Goal: Contribute content: Contribute content

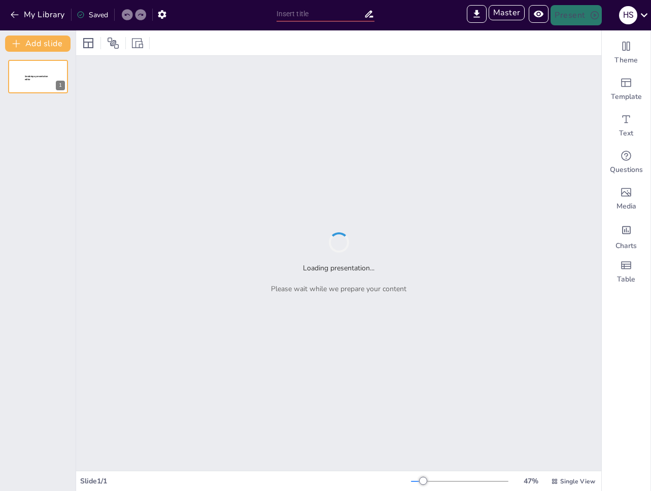
type input "Sendsteps presentation"
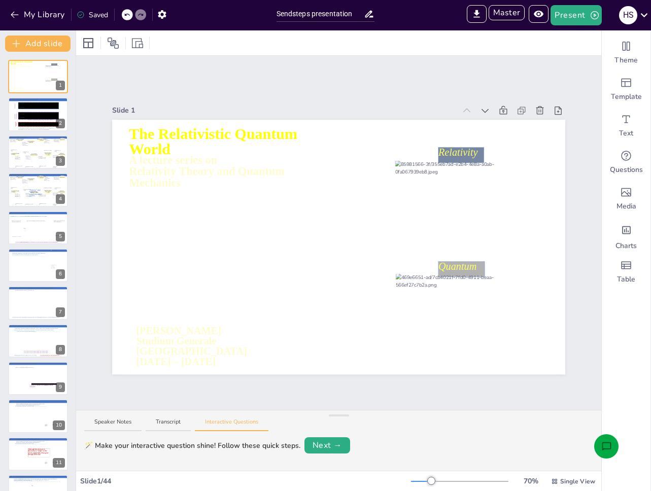
click at [606, 442] on icon "Open assistant chat" at bounding box center [606, 447] width 11 height 11
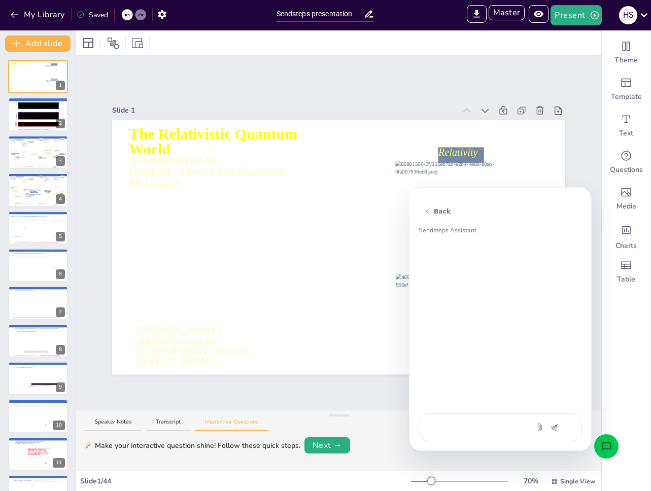
click at [45, 231] on div at bounding box center [40, 230] width 26 height 18
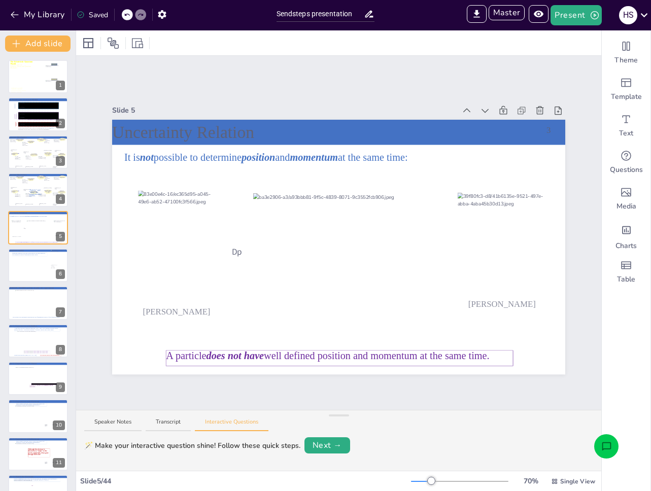
click at [612, 445] on icon "Open assistant chat" at bounding box center [606, 447] width 11 height 11
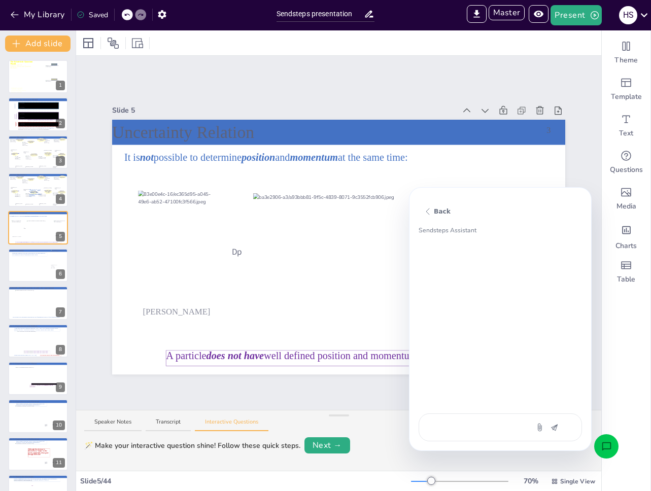
click at [458, 422] on textarea at bounding box center [473, 427] width 85 height 11
type textarea "x"
type textarea "creat"
type textarea "x"
type textarea "create"
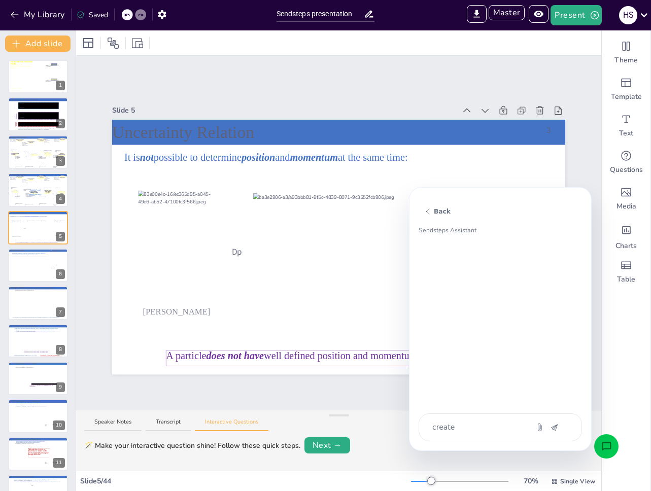
type textarea "x"
type textarea "create"
type textarea "x"
type textarea "create a"
type textarea "x"
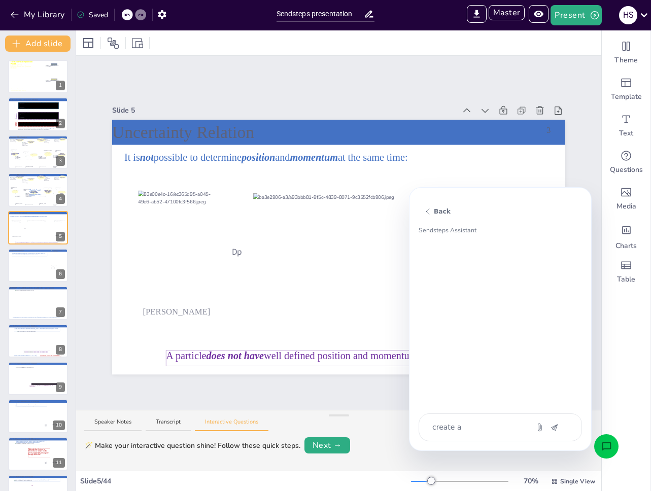
type textarea "create a"
type textarea "x"
type textarea "create a q"
type textarea "x"
type textarea "create a qu"
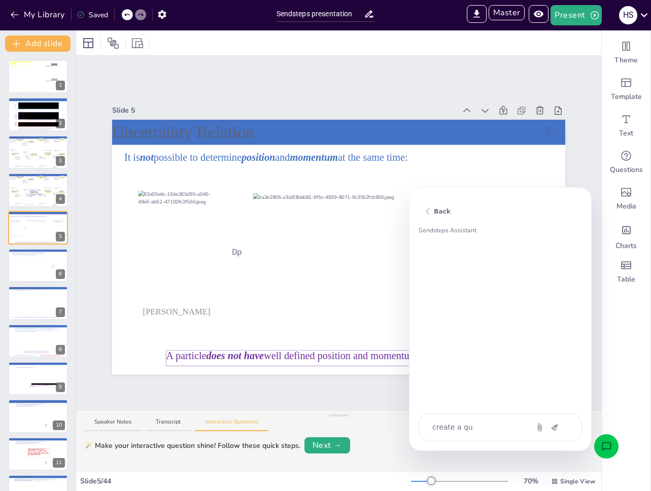
type textarea "x"
type textarea "create a qui"
type textarea "x"
type textarea "create a quiz"
type textarea "x"
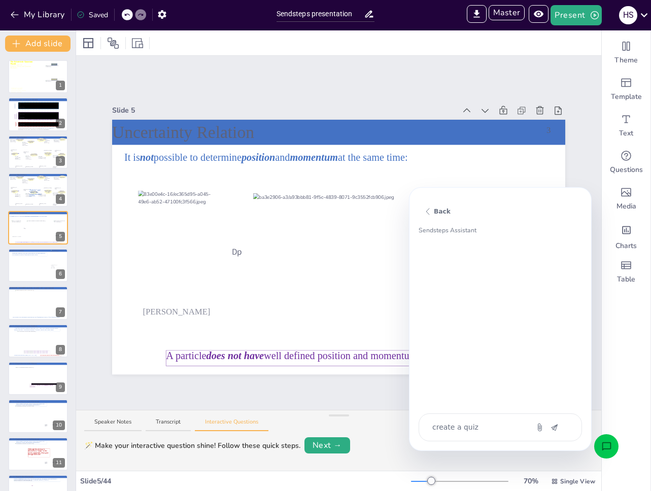
type textarea "create a quiz"
type textarea "x"
type textarea "create a quiz b"
type textarea "x"
type textarea "create a quiz ba"
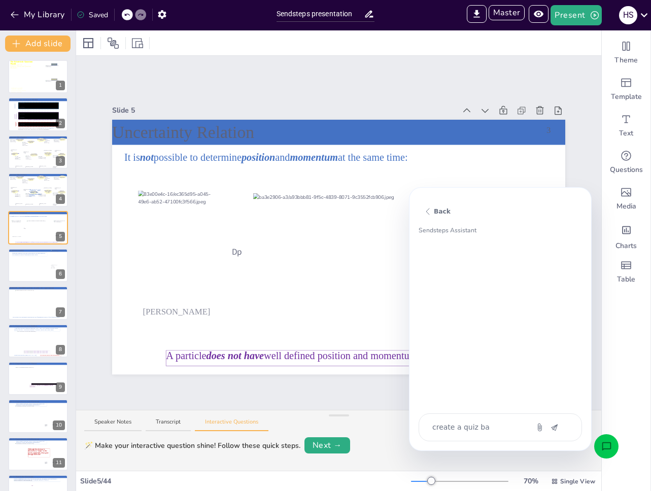
type textarea "x"
type textarea "create a quiz base"
type textarea "x"
type textarea "create a quiz based"
type textarea "x"
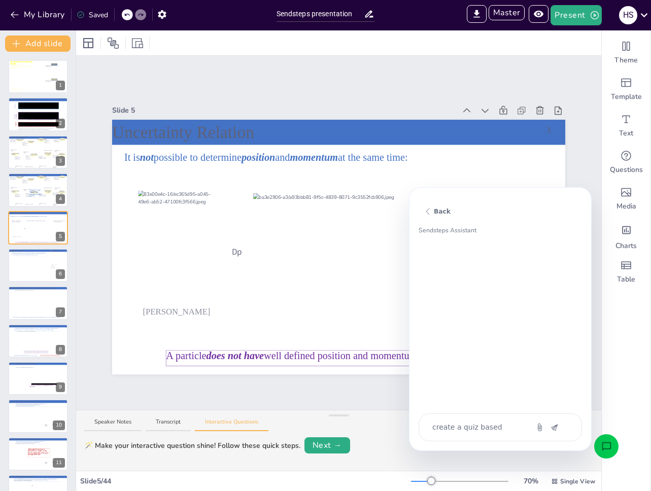
type textarea "create a quiz based o"
type textarea "x"
type textarea "create a quiz based on"
type textarea "x"
type textarea "create a quiz based on"
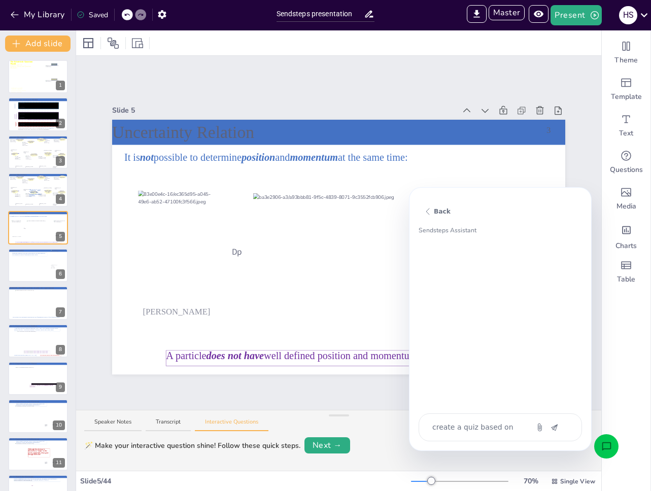
type textarea "x"
type textarea "create a quiz based on c"
type textarea "x"
type textarea "create a quiz based on co"
type textarea "x"
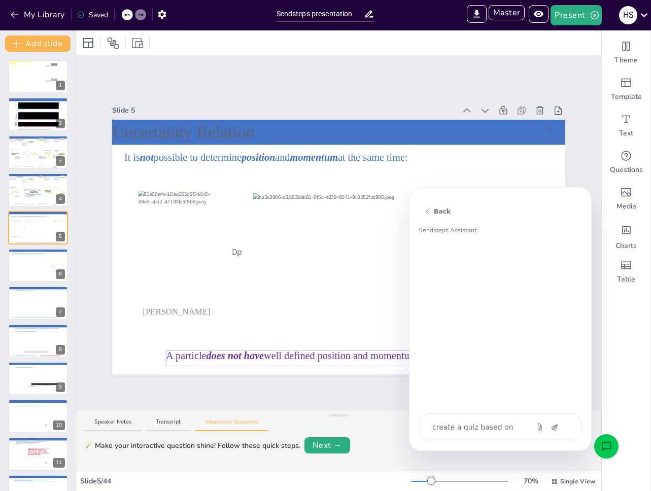
type textarea "create a quiz based on con"
type textarea "x"
type textarea "create a quiz based on cont"
type textarea "x"
type textarea "create a quiz based on [PERSON_NAME]"
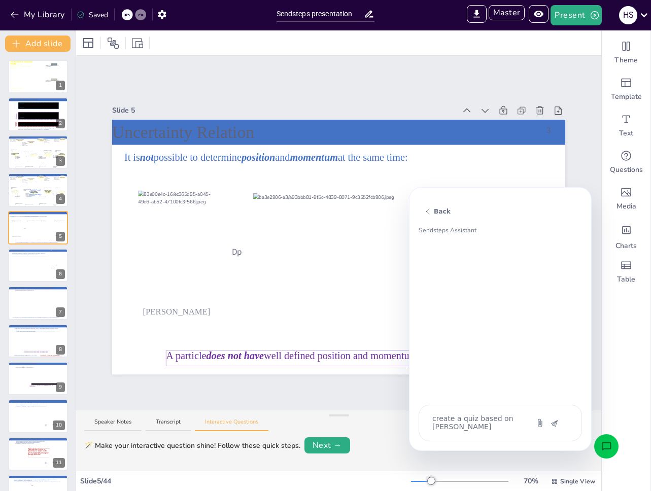
type textarea "x"
type textarea "create a quiz based on conten"
type textarea "x"
type textarea "create a quiz based on content"
type textarea "x"
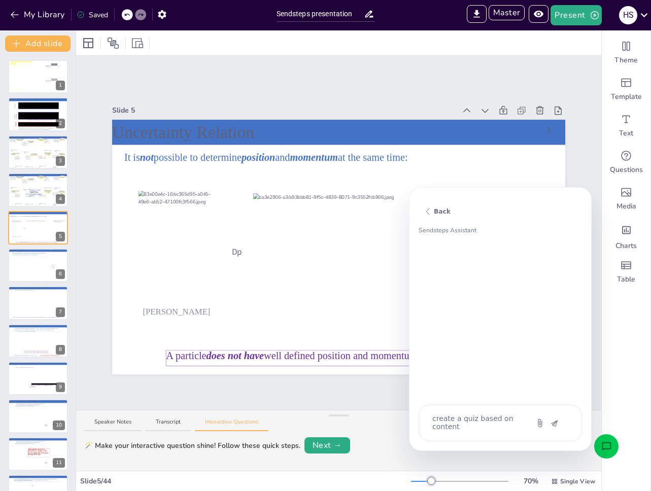
type textarea "create a quiz based on content"
type textarea "x"
type textarea "create a quiz based on content i"
type textarea "x"
type textarea "create a quiz based on content in"
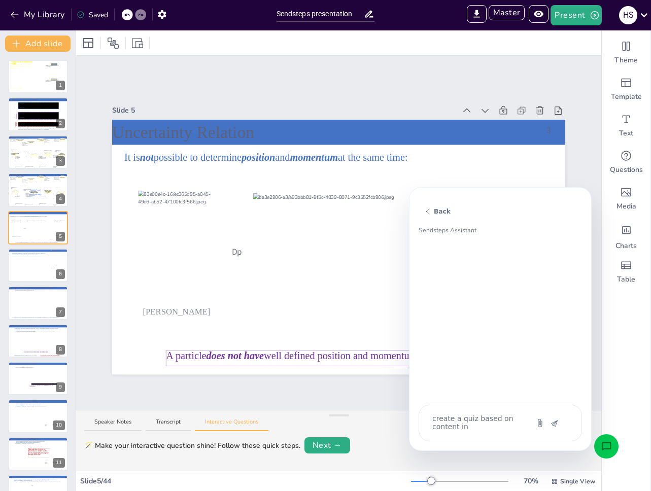
type textarea "x"
type textarea "create a quiz based on content in"
type textarea "x"
type textarea "create a quiz based on content in s"
type textarea "x"
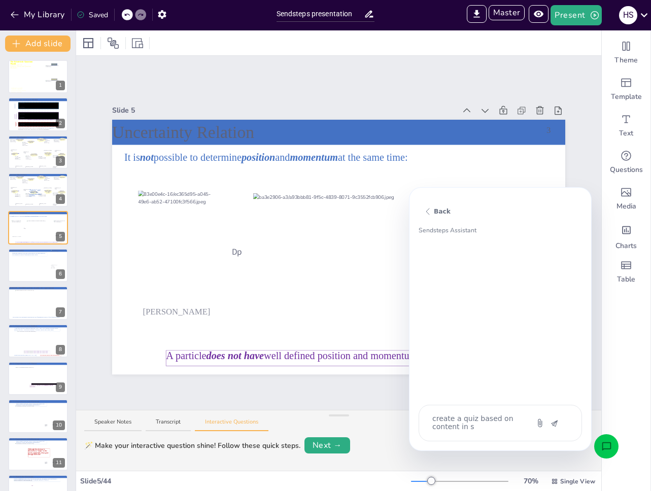
type textarea "create a quiz based on content in sl"
type textarea "x"
type textarea "create a quiz based on content in sli"
type textarea "x"
type textarea "create a quiz based on content in slid"
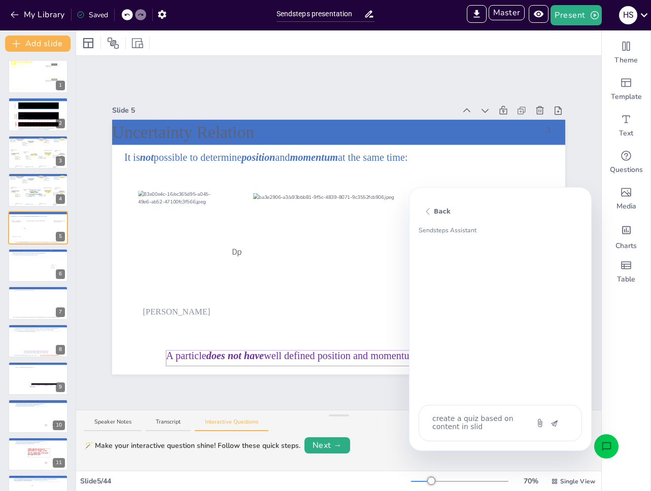
type textarea "x"
type textarea "create a quiz based on content in slide"
type textarea "x"
type textarea "create a quiz based on content in slide"
type textarea "x"
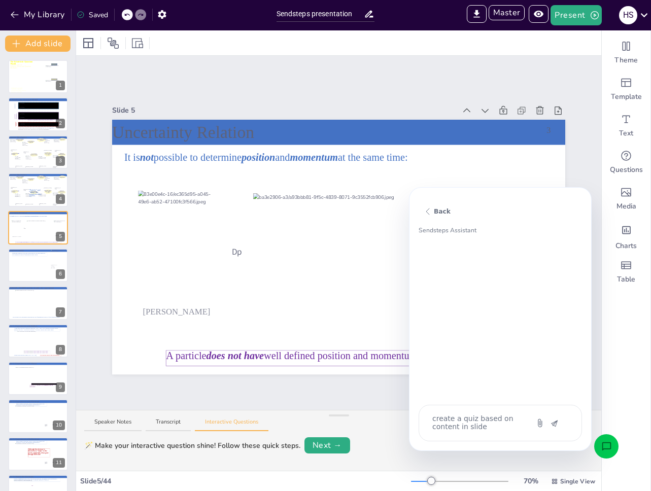
type textarea "create a quiz based on content in"
type textarea "x"
type textarea "create a quiz based on content"
type textarea "x"
type textarea "create a quiz based on content o"
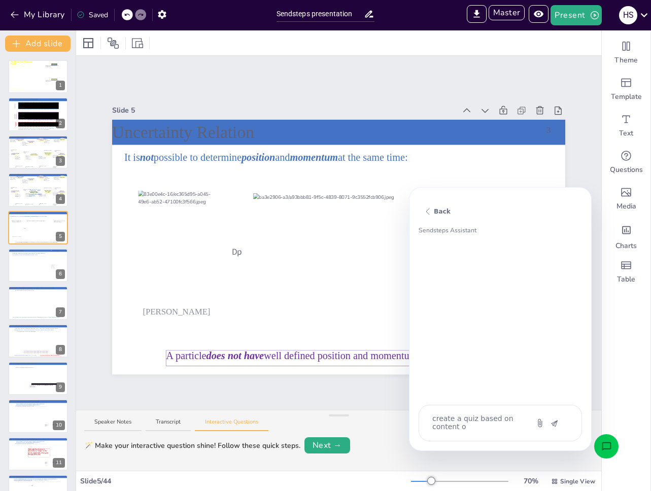
type textarea "x"
type textarea "create a quiz based on content of"
type textarea "x"
type textarea "create a quiz based on content of"
type textarea "x"
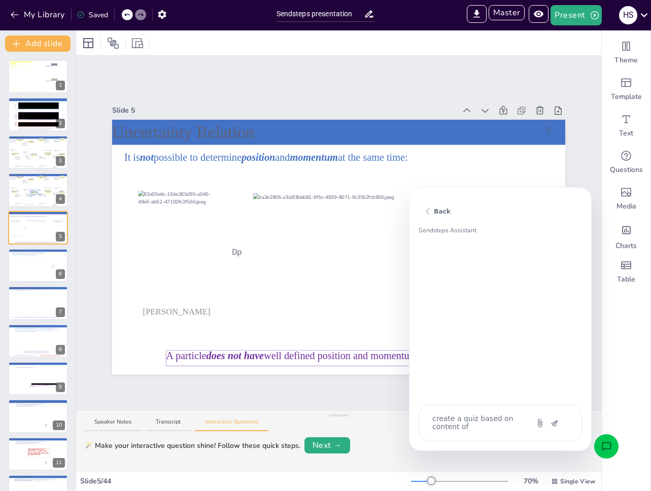
type textarea "create a quiz based on content of s"
type textarea "x"
type textarea "create a quiz based on content of sl"
type textarea "x"
type textarea "create a quiz based on content of sli"
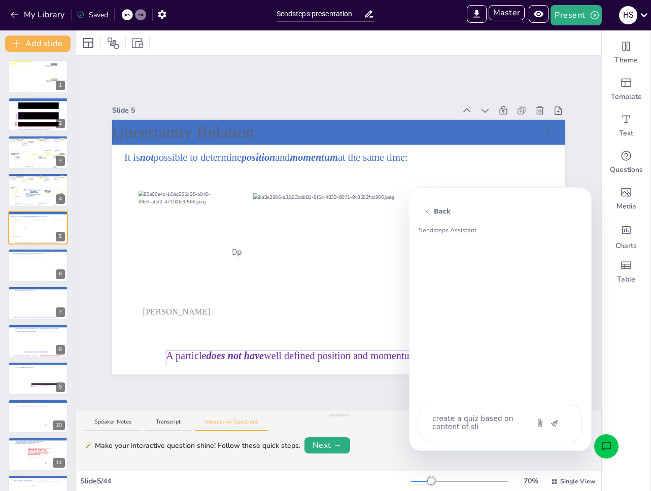
type textarea "x"
type textarea "create a quiz based on content of slid"
type textarea "x"
type textarea "create a quiz based on content of slide"
type textarea "x"
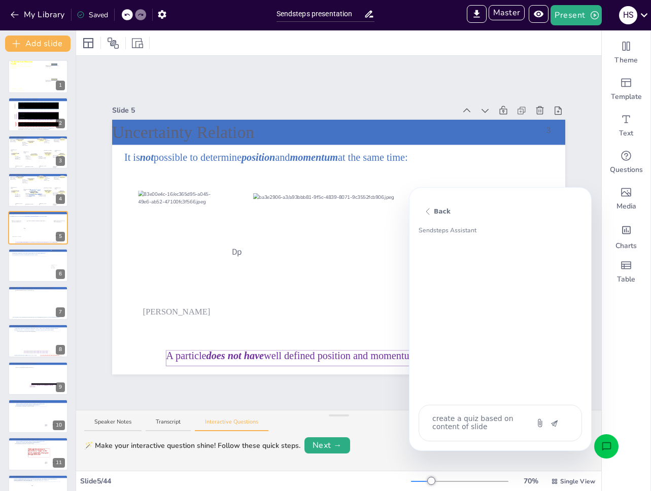
type textarea "create a quiz based on content of slide"
type textarea "x"
type textarea "create a quiz based on content of slide 5"
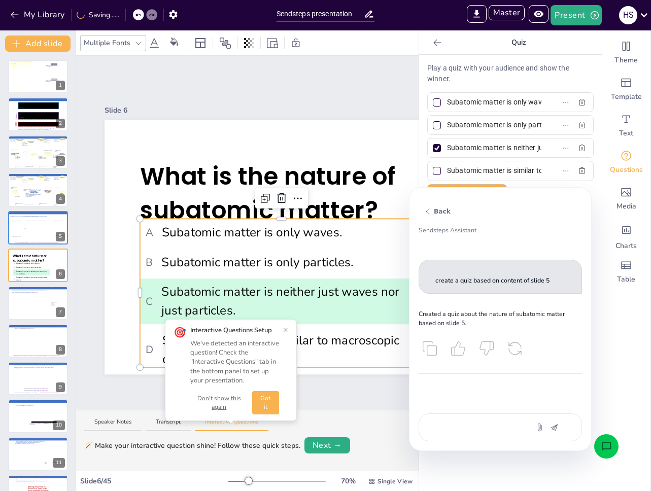
click at [610, 443] on icon "Open assistant chat" at bounding box center [606, 446] width 9 height 8
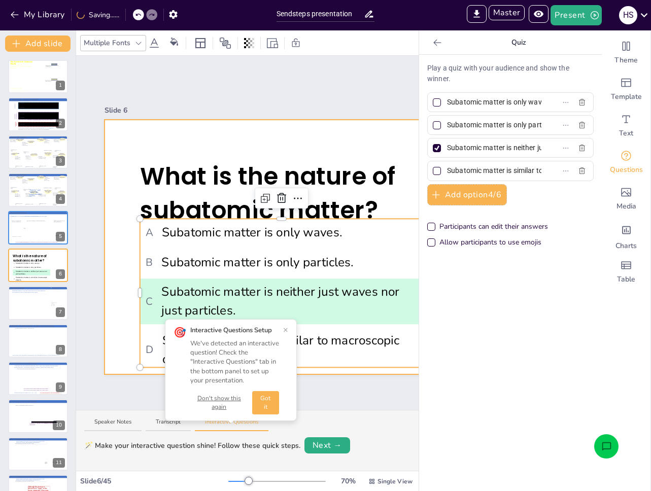
click at [351, 137] on div at bounding box center [331, 247] width 453 height 255
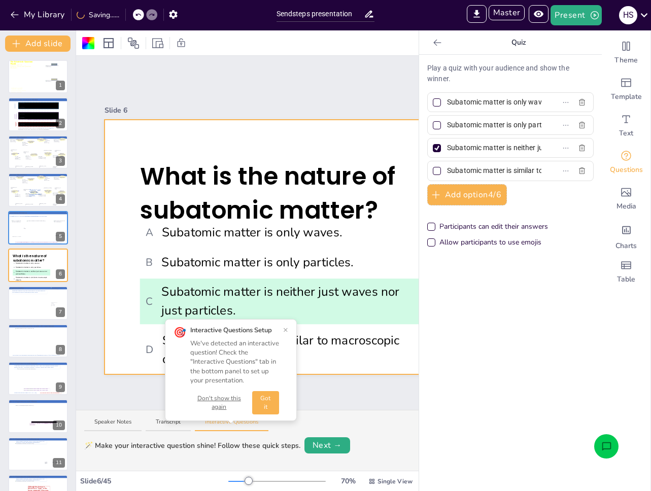
click at [433, 50] on div at bounding box center [437, 43] width 16 height 16
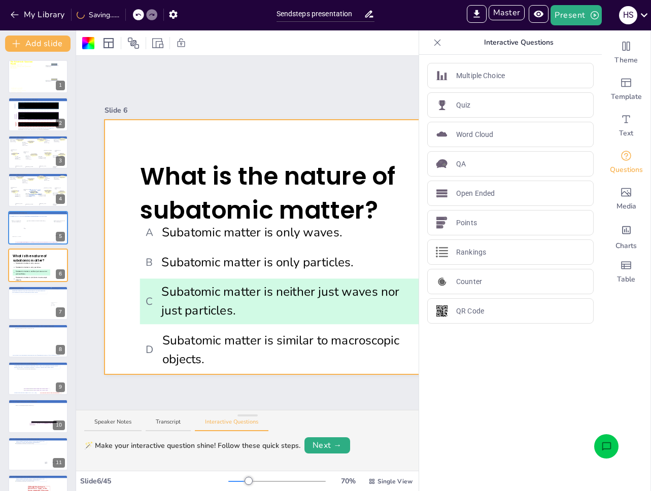
click at [433, 47] on icon at bounding box center [437, 43] width 10 height 10
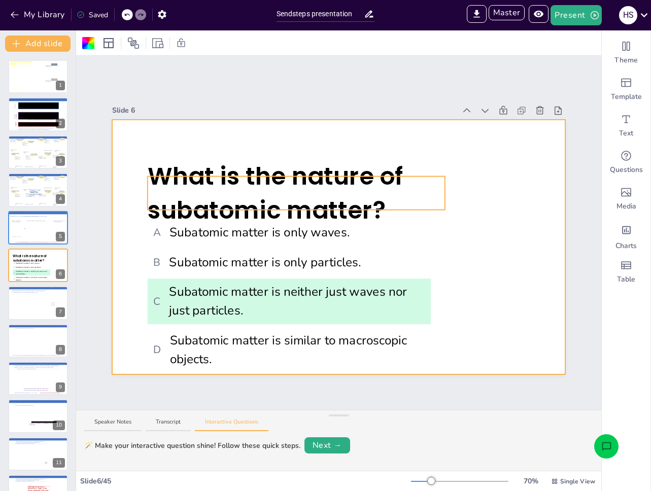
click at [330, 188] on span "What is the nature of subatomic matter?" at bounding box center [276, 193] width 256 height 68
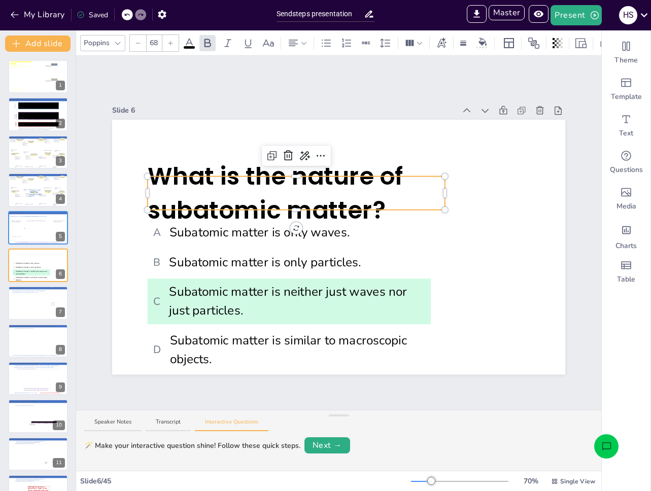
type input "--"
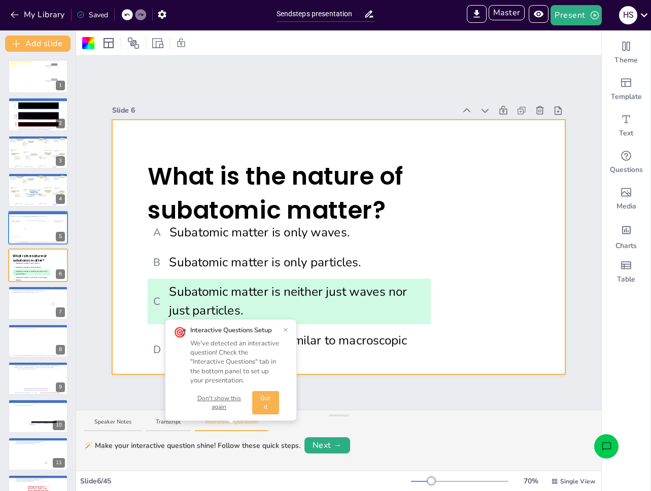
click at [236, 400] on button "Don't show this again" at bounding box center [219, 402] width 58 height 17
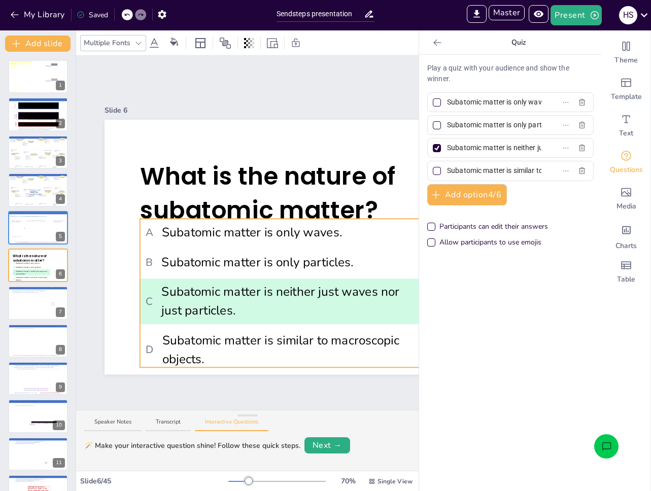
drag, startPoint x: 343, startPoint y: 299, endPoint x: 406, endPoint y: 299, distance: 62.9
click at [436, 296] on div "Document fonts [PERSON_NAME] Akatab Poppins Recently used Poppins [PERSON_NAME]…" at bounding box center [325, 260] width 651 height 461
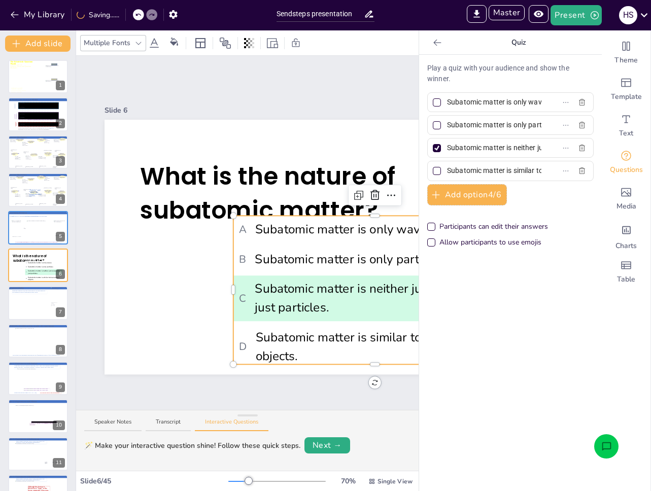
click at [434, 44] on icon at bounding box center [437, 43] width 10 height 10
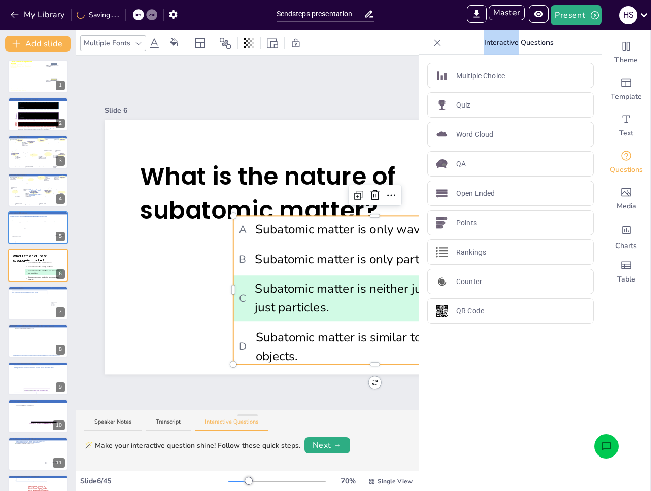
click at [434, 44] on icon at bounding box center [437, 43] width 10 height 10
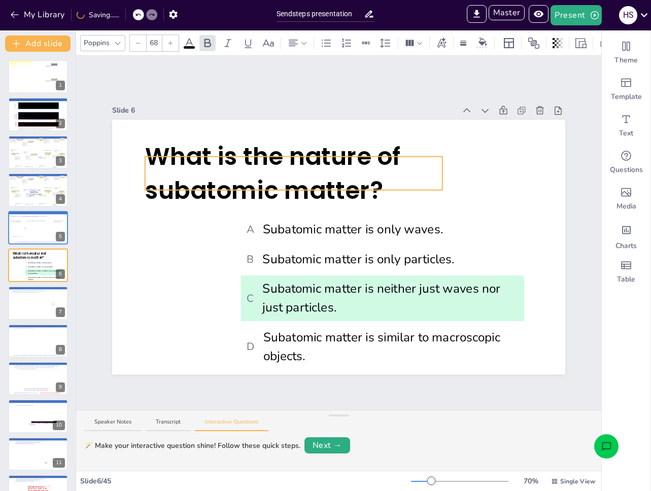
type input "--"
click at [199, 186] on span "What is the nature of subatomic matter?" at bounding box center [273, 174] width 256 height 68
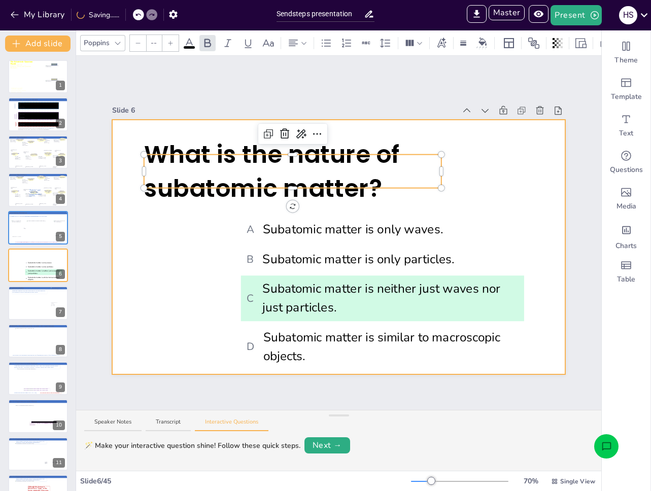
click at [198, 216] on div at bounding box center [338, 247] width 453 height 255
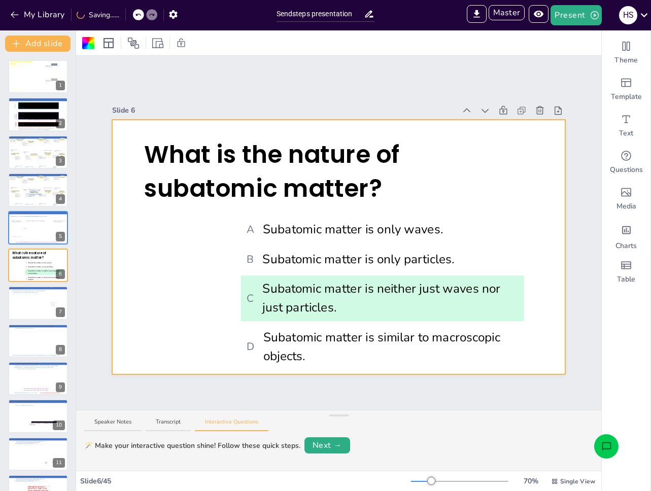
click at [603, 443] on icon "Open assistant chat" at bounding box center [606, 446] width 9 height 8
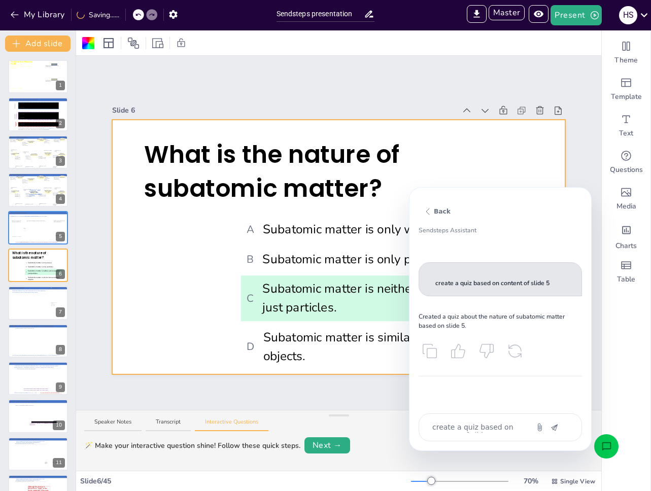
type textarea "x"
type textarea "C"
type textarea "x"
type textarea "CR"
type textarea "x"
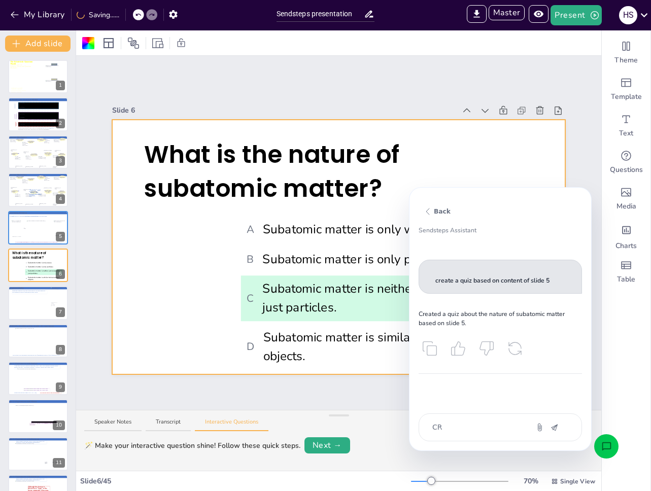
type textarea "CRE"
type textarea "x"
type textarea "CREA"
type textarea "x"
type textarea "CREATE"
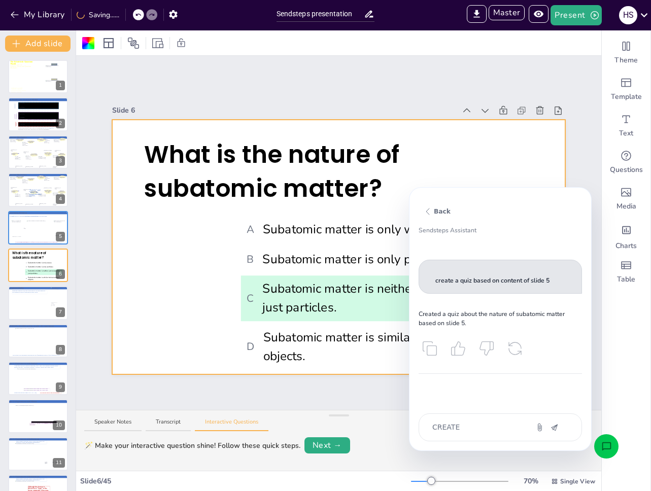
type textarea "x"
type textarea "CREATE"
type textarea "x"
type textarea "CREATE a"
type textarea "x"
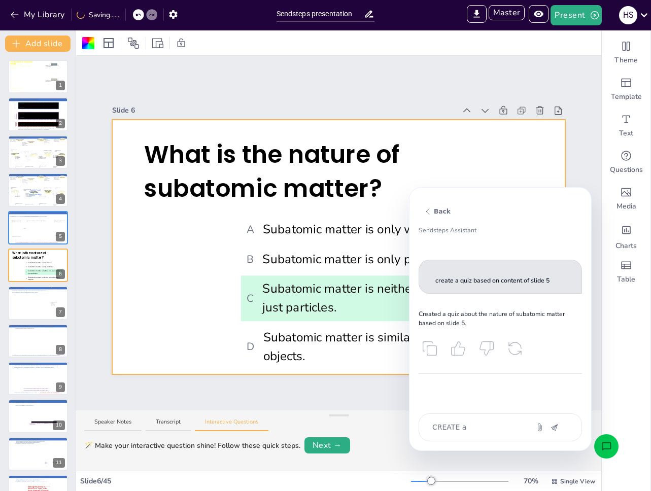
type textarea "CREATE a"
type textarea "x"
type textarea "CREATE a t"
type textarea "x"
type textarea "CREATE a ti"
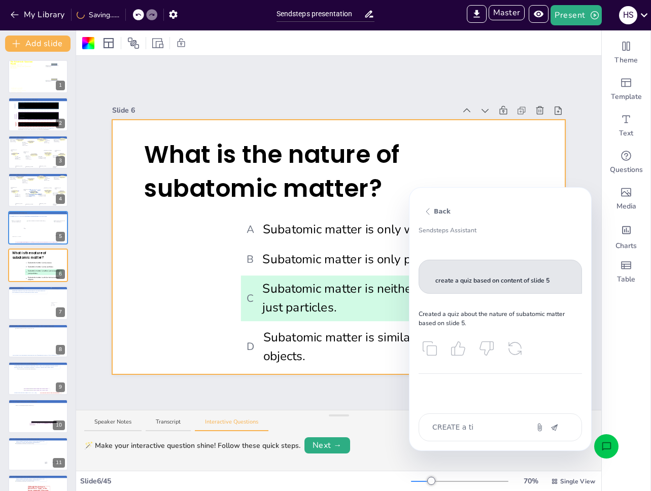
type textarea "x"
type textarea "CREATE a tit"
type textarea "x"
type textarea "CREATE a title"
type textarea "x"
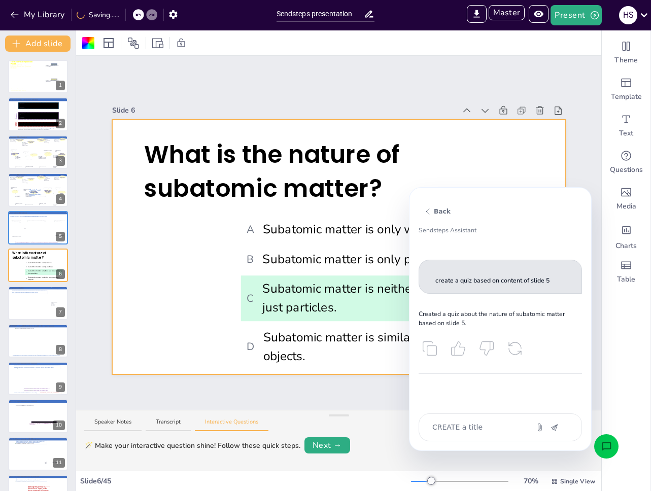
type textarea "CREATE a title"
type textarea "x"
type textarea "CREATE a title c"
type textarea "x"
type textarea "CREATE a title a"
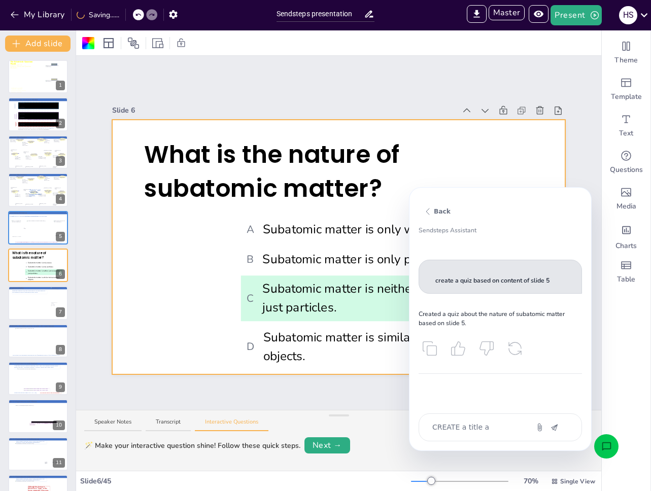
type textarea "x"
type textarea "CREATE a title an"
type textarea "x"
type textarea "CREATE a title anc"
type textarea "x"
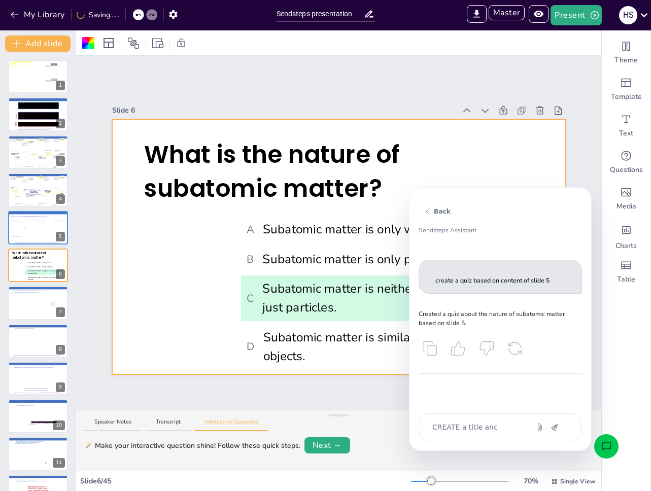
type textarea "CREATE a title anc"
type textarea "x"
type textarea "CREATE a title anc"
type textarea "x"
type textarea "CREATE a title and"
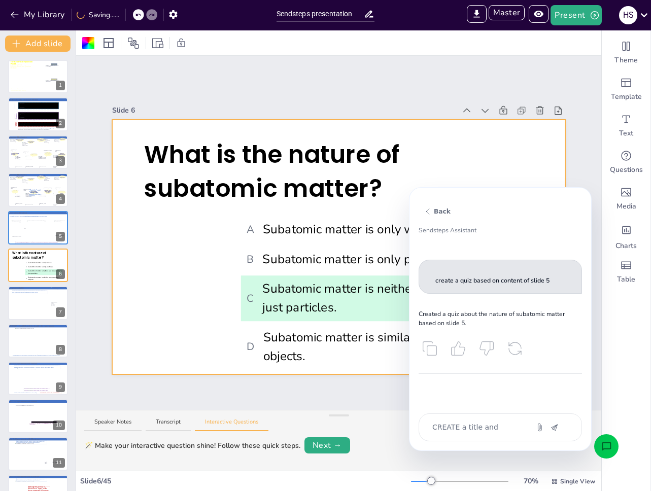
type textarea "x"
type textarea "CREATE a title and"
type textarea "x"
type textarea "CREATE a title and c"
type textarea "x"
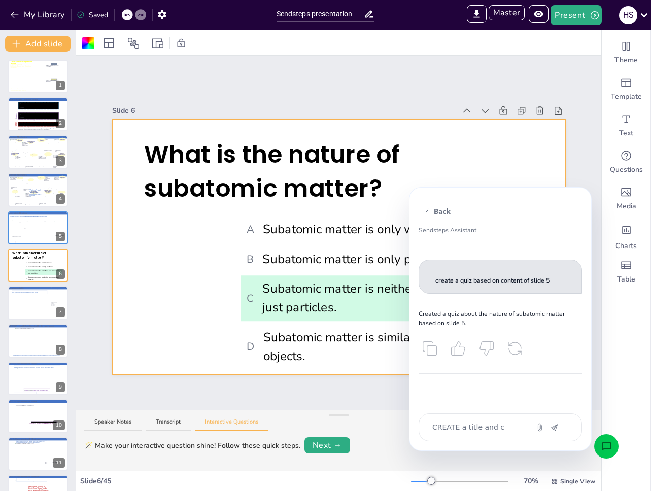
type textarea "CREATE a title and co"
type textarea "x"
type textarea "CREATE a title and cont"
type textarea "x"
type textarea "CREATE a title and [PERSON_NAME]"
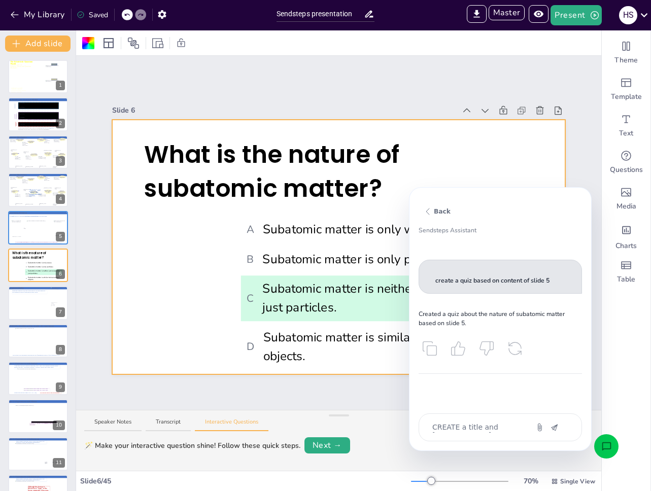
type textarea "x"
type textarea "CREATE a title and conten"
type textarea "x"
type textarea "CREATE a title and content"
type textarea "x"
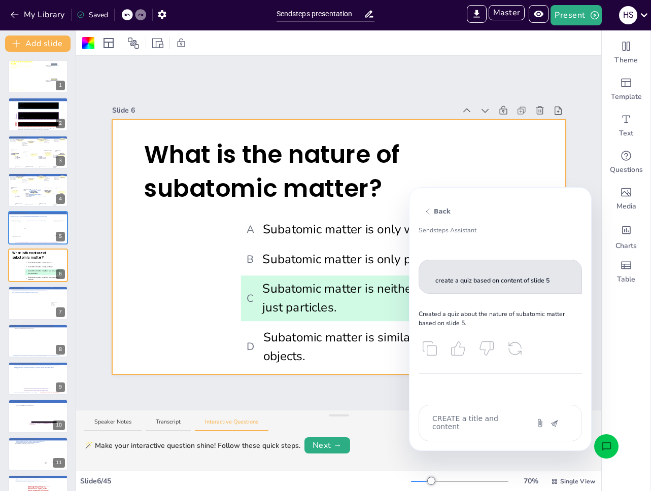
type textarea "CREATE a title and content"
type textarea "x"
type textarea "CREATE a title and content b"
type textarea "x"
type textarea "CREATE a title and content bl"
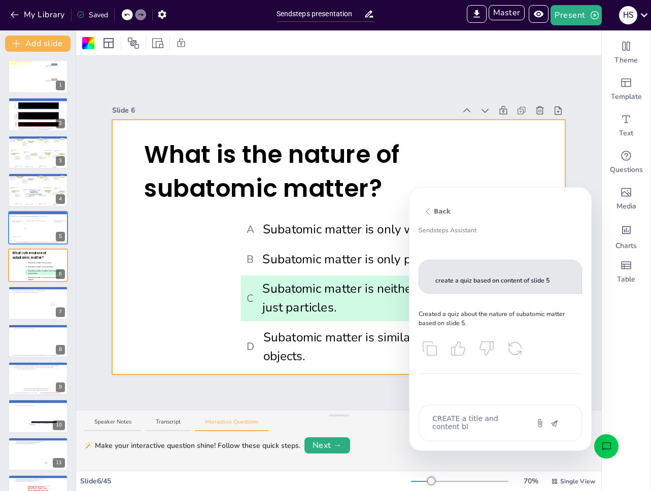
type textarea "x"
type textarea "CREATE a title and content bloc"
type textarea "x"
type textarea "CREATE a title and content blocks"
type textarea "x"
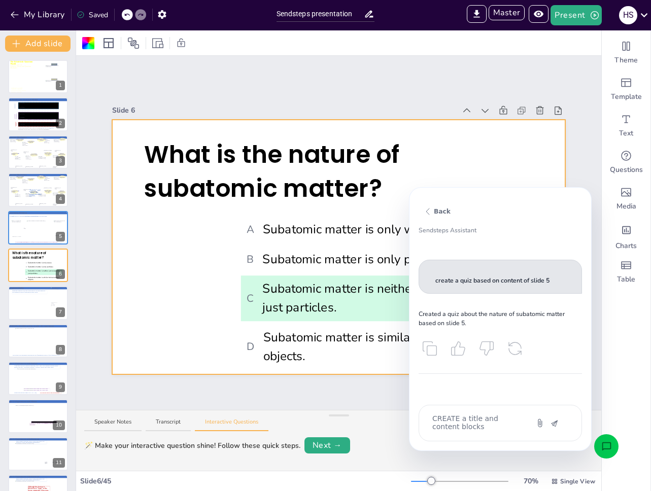
type textarea "CREATE a title and content blocks"
type textarea "x"
type textarea "CREATE a title and content blocks a"
type textarea "x"
type textarea "CREATE a title and content blocks ab"
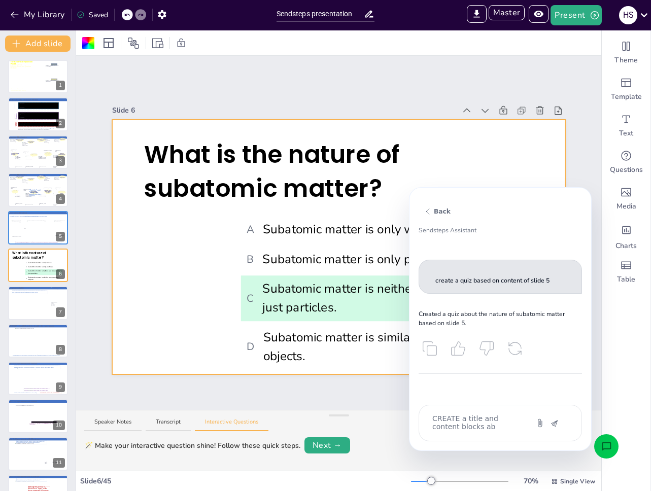
type textarea "x"
type textarea "CREATE a title and content blocks abou"
type textarea "x"
type textarea "CREATE a title and content blocks about"
type textarea "x"
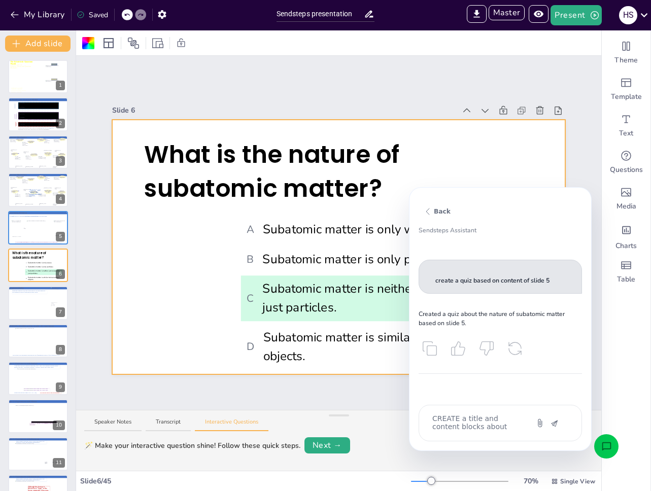
type textarea "CREATE a title and content blocks about"
type textarea "x"
type textarea "CREATE a title and content blocks about r"
type textarea "x"
type textarea "CREATE a title and content blocks about re"
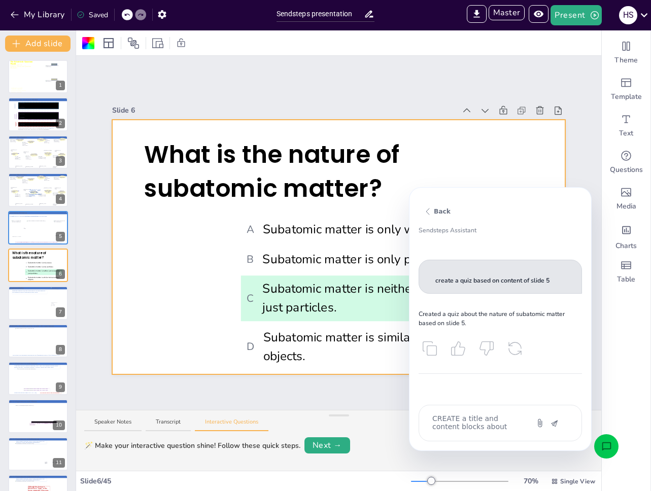
type textarea "x"
type textarea "CREATE a title and content blocks about rel"
type textarea "x"
type textarea "CREATE a title and content blocks about [MEDICAL_DATA]"
type textarea "x"
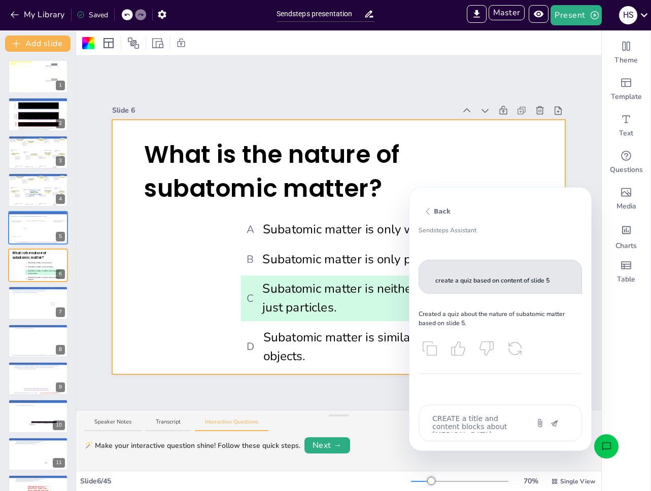
type textarea "CREATE a title and content blocks about relat"
type textarea "x"
type textarea "CREATE a title and content blocks about relati"
type textarea "x"
type textarea "CREATE a title and content blocks about relativ"
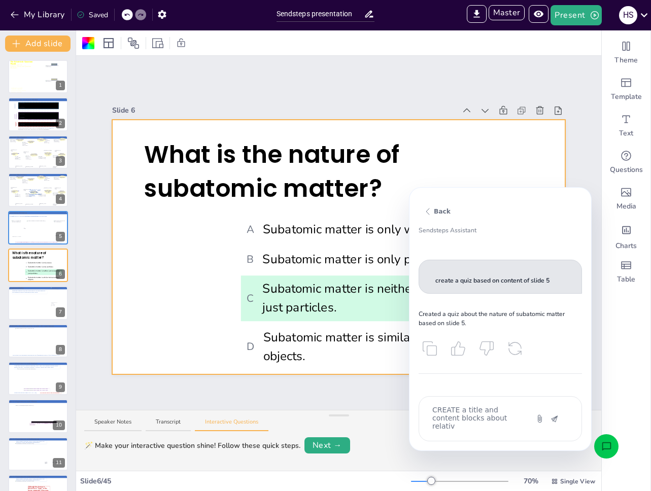
type textarea "x"
type textarea "CREATE a title and content blocks about relativi"
type textarea "x"
type textarea "CREATE a title and content blocks about relativit"
type textarea "x"
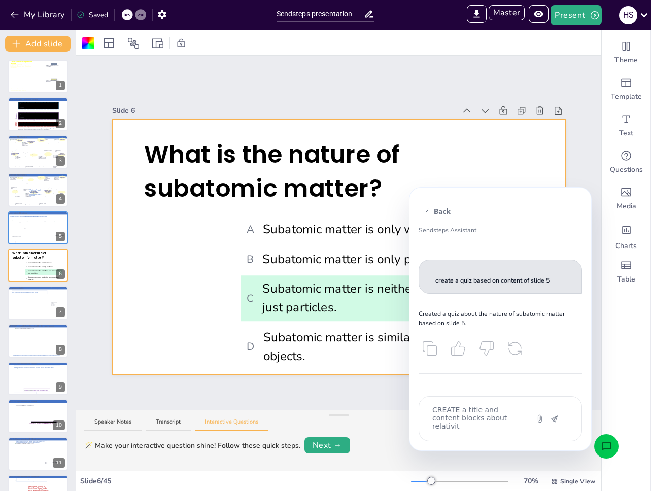
type textarea "CREATE a title and content blocks about relativity"
type textarea "x"
type textarea "CREATE a title and content blocks about relativity"
type textarea "x"
type textarea "CREATE a title and content blocks about relativity t"
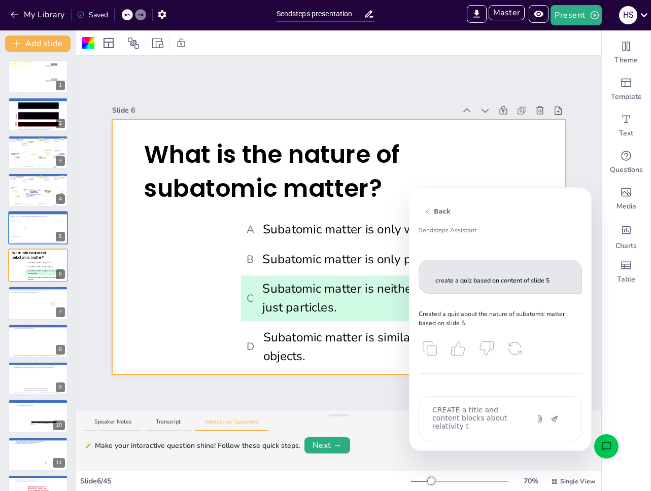
type textarea "x"
type textarea "CREATE a title and content blocks about relativity th"
type textarea "x"
type textarea "CREATE a title and content blocks about relativity the"
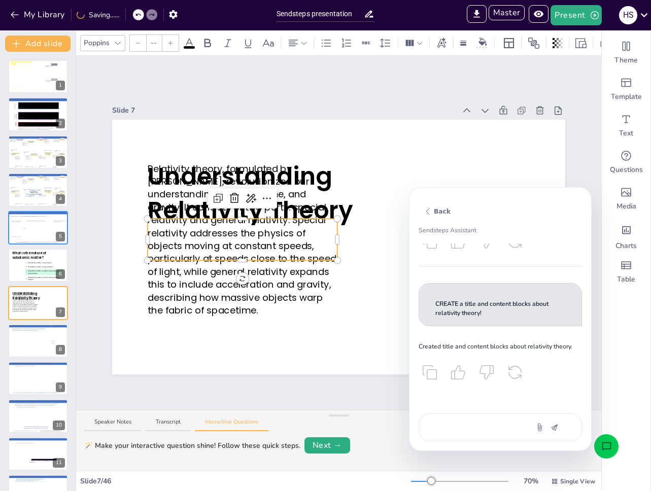
click at [276, 345] on div at bounding box center [338, 247] width 453 height 255
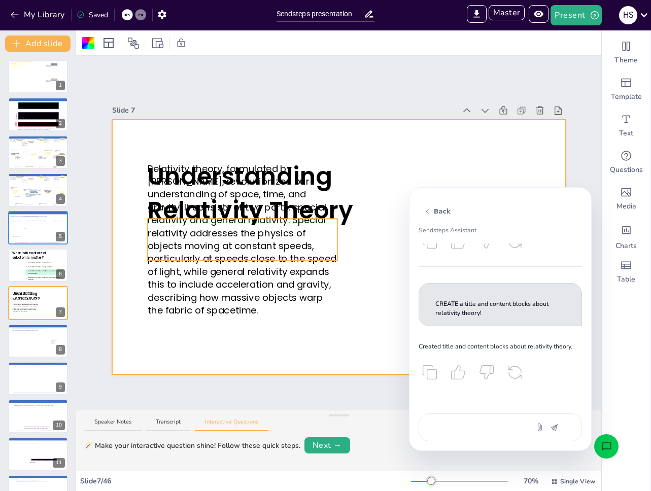
click at [314, 237] on p "Relativity theory, formulated by [PERSON_NAME], revolutionized our understandin…" at bounding box center [243, 239] width 190 height 155
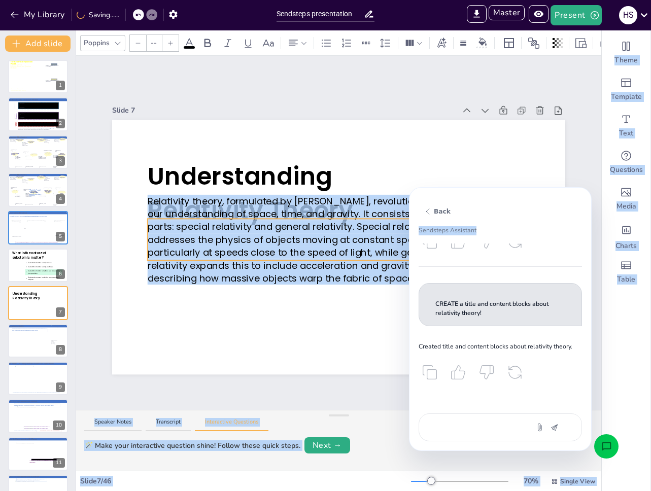
drag, startPoint x: 387, startPoint y: 237, endPoint x: 445, endPoint y: 237, distance: 57.9
click at [445, 237] on body "My Library Saving...... Sendsteps presentation IMPORT EXPORT Import Theme Expor…" at bounding box center [325, 245] width 651 height 491
click at [340, 346] on div at bounding box center [338, 247] width 453 height 255
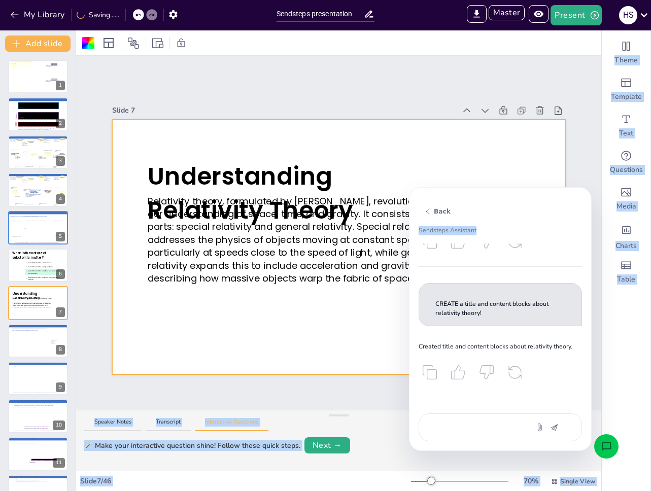
click at [607, 449] on icon "Open assistant chat" at bounding box center [606, 447] width 11 height 11
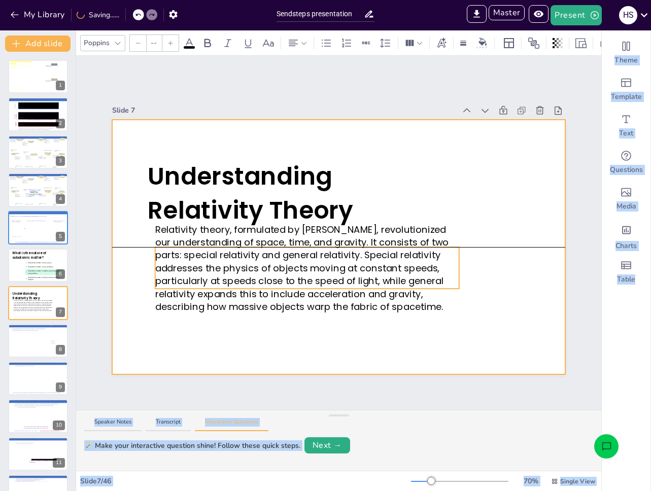
drag, startPoint x: 325, startPoint y: 252, endPoint x: 333, endPoint y: 282, distance: 31.4
click at [333, 282] on span "Relativity theory, formulated by [PERSON_NAME], revolutionized our understandin…" at bounding box center [301, 268] width 293 height 90
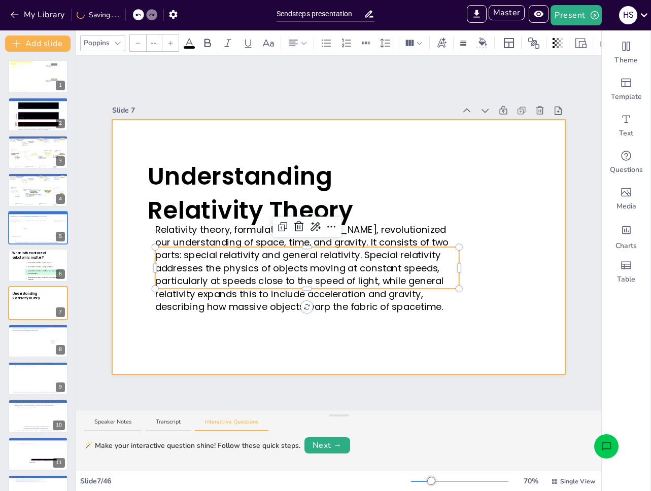
click at [522, 315] on div at bounding box center [338, 247] width 453 height 255
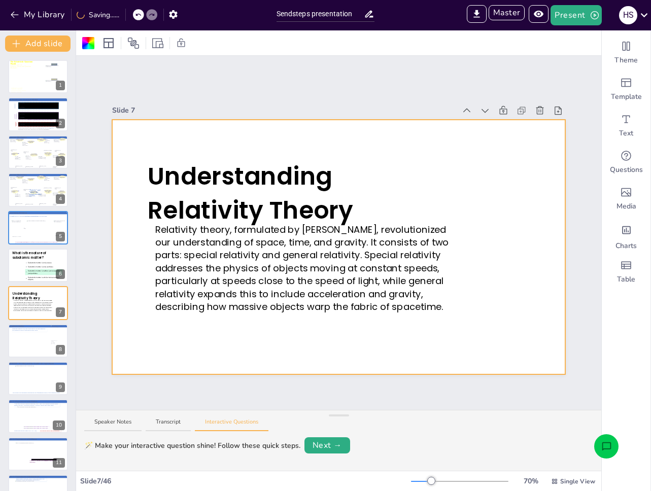
click at [143, 13] on div at bounding box center [138, 14] width 11 height 11
click at [128, 15] on icon at bounding box center [127, 15] width 6 height 6
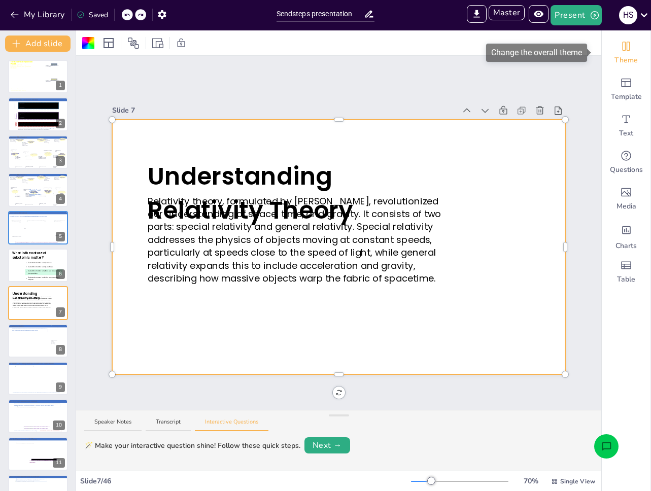
click at [628, 52] on div "Theme" at bounding box center [626, 53] width 49 height 37
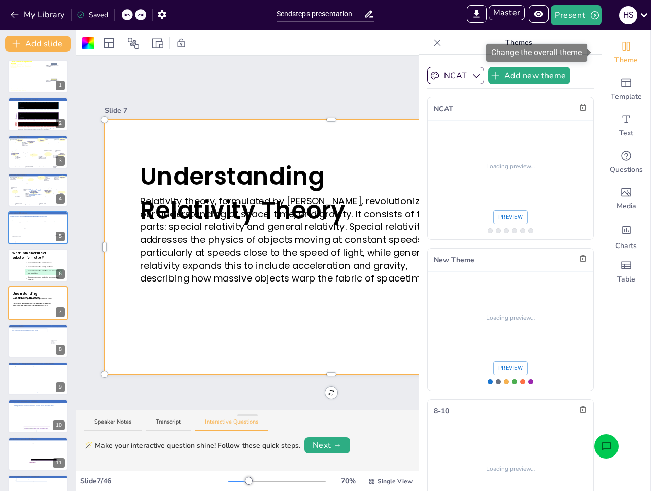
click at [626, 52] on div "Theme" at bounding box center [626, 53] width 49 height 37
click at [484, 68] on button "NCAT" at bounding box center [455, 75] width 57 height 17
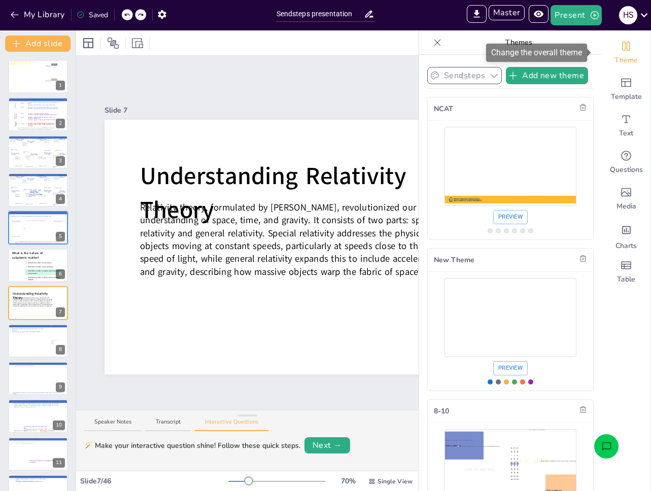
click at [432, 38] on icon at bounding box center [437, 43] width 10 height 10
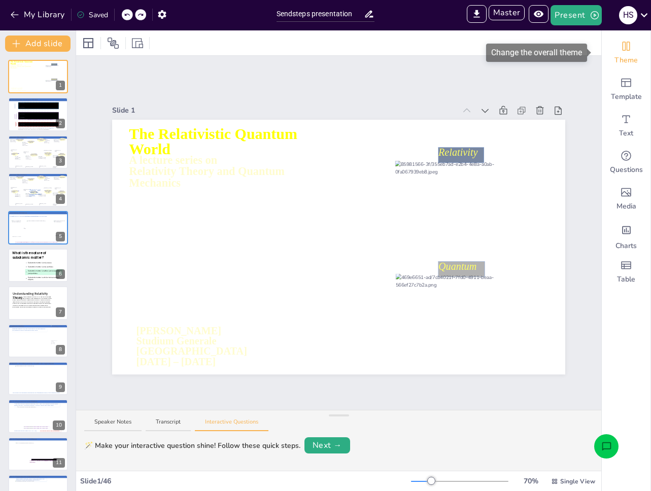
click at [620, 48] on icon "Change the overall theme" at bounding box center [626, 46] width 12 height 12
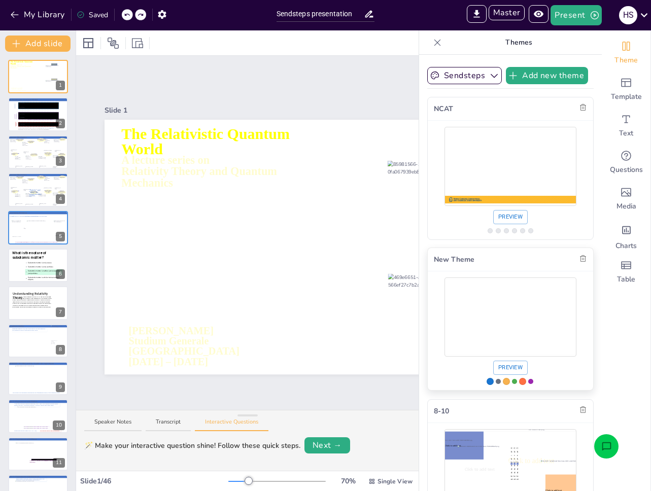
click at [481, 301] on div "Use theme New Theme" at bounding box center [511, 317] width 132 height 74
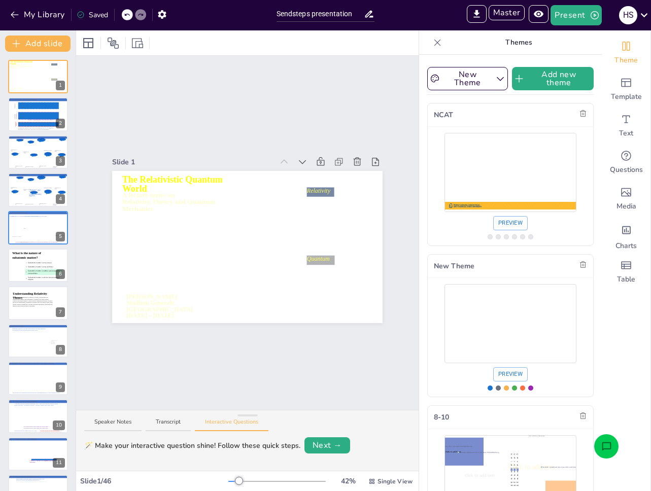
click at [187, 83] on div "Slide 1 A lecture series on Relativity Theory and Quantum Mechanics The Relativ…" at bounding box center [247, 233] width 343 height 354
click at [506, 15] on button "Master" at bounding box center [507, 12] width 37 height 15
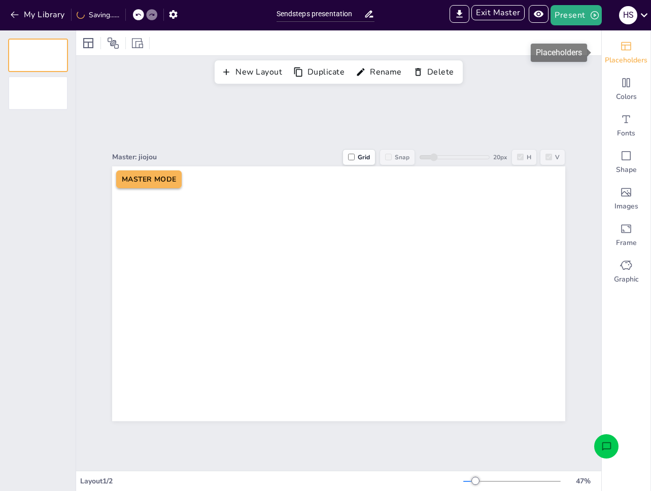
click at [620, 53] on div "Placeholders" at bounding box center [626, 53] width 49 height 37
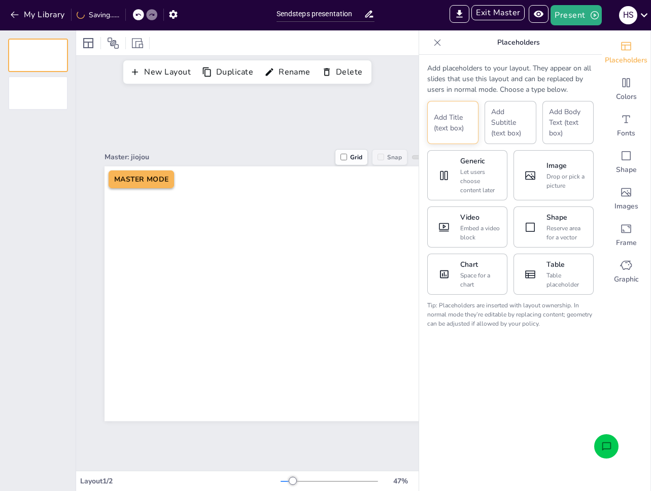
click at [455, 126] on button "Add Title (text box)" at bounding box center [452, 122] width 51 height 43
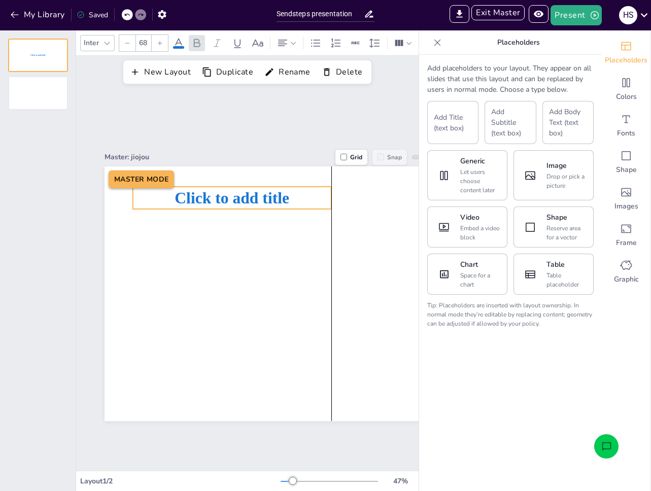
drag, startPoint x: 301, startPoint y: 291, endPoint x: 202, endPoint y: 195, distance: 138.2
click at [202, 195] on span "Click to add title" at bounding box center [232, 198] width 115 height 18
click at [461, 174] on div "Let users choose content later" at bounding box center [480, 180] width 41 height 27
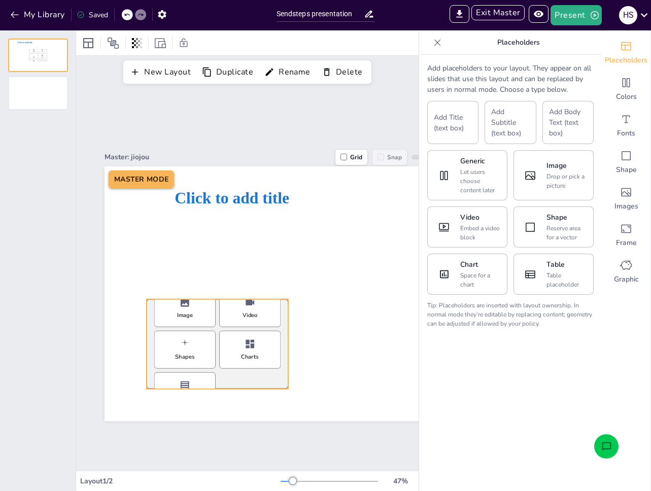
drag, startPoint x: 361, startPoint y: 324, endPoint x: 312, endPoint y: 333, distance: 49.6
click at [247, 372] on div "Image Video Shapes Charts Table" at bounding box center [217, 349] width 126 height 121
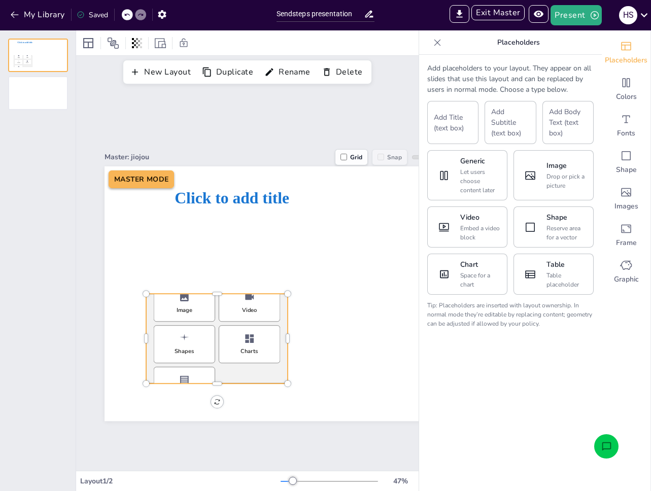
click at [286, 333] on div "Click to add title Choose what to add Image Video Shapes Charts Table MASTER MO…" at bounding box center [331, 293] width 453 height 255
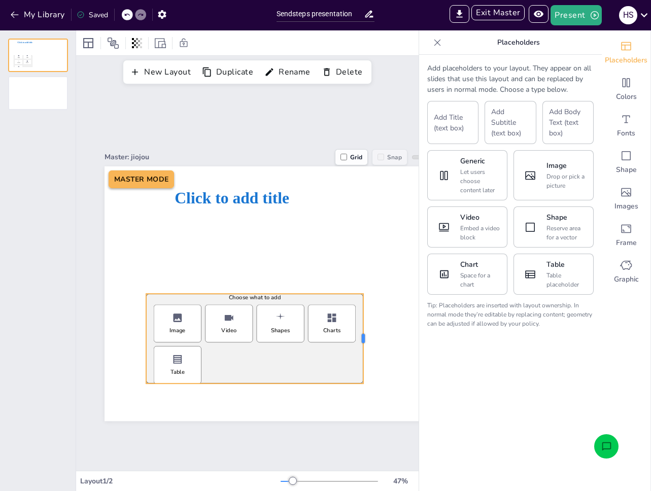
drag, startPoint x: 292, startPoint y: 334, endPoint x: 364, endPoint y: 334, distance: 72.1
click at [364, 334] on div at bounding box center [363, 338] width 3 height 9
click at [255, 380] on div at bounding box center [254, 382] width 217 height 4
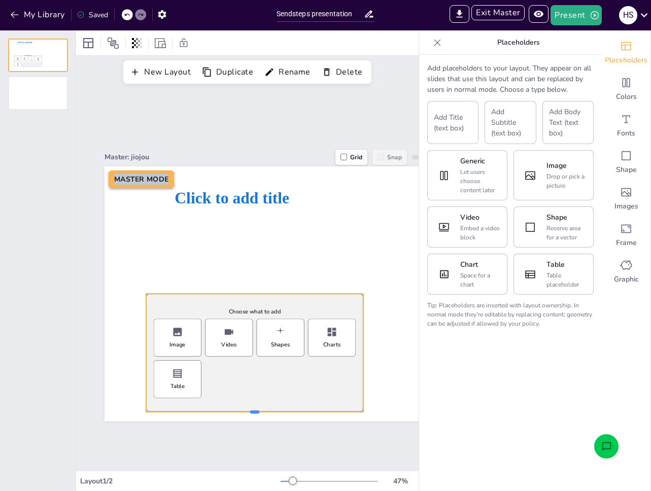
drag, startPoint x: 255, startPoint y: 381, endPoint x: 256, endPoint y: 410, distance: 28.4
click at [256, 410] on div "Click to add title Choose what to add Image Video Shapes Charts Table MASTER MO…" at bounding box center [331, 293] width 453 height 255
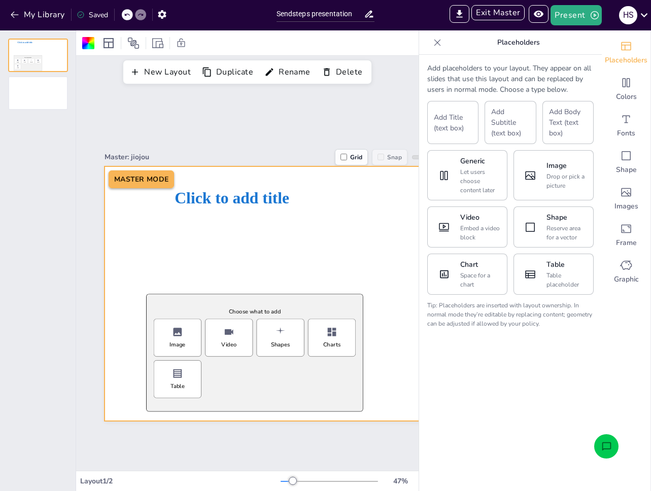
click at [434, 41] on icon at bounding box center [437, 42] width 7 height 7
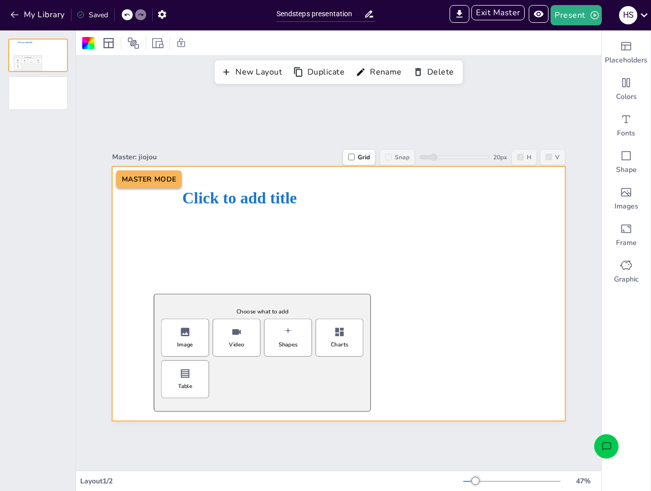
click at [490, 259] on div at bounding box center [338, 293] width 453 height 255
click at [354, 153] on label "Grid" at bounding box center [359, 157] width 33 height 16
click at [354, 154] on input "Grid" at bounding box center [351, 157] width 7 height 7
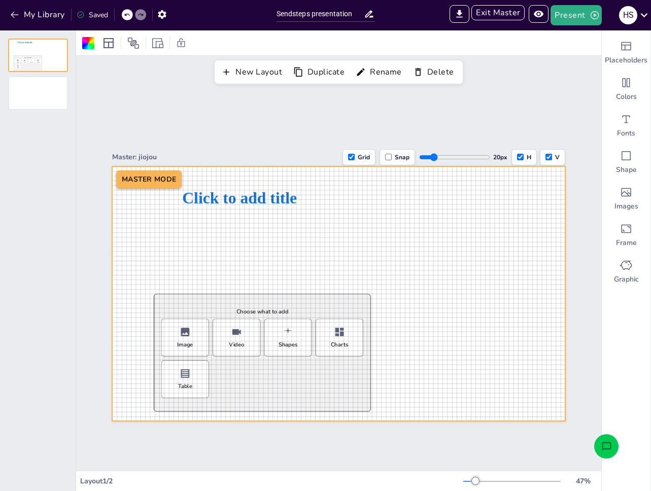
click at [354, 153] on label "Grid" at bounding box center [359, 157] width 33 height 16
click at [354, 154] on input "Grid" at bounding box center [351, 157] width 7 height 7
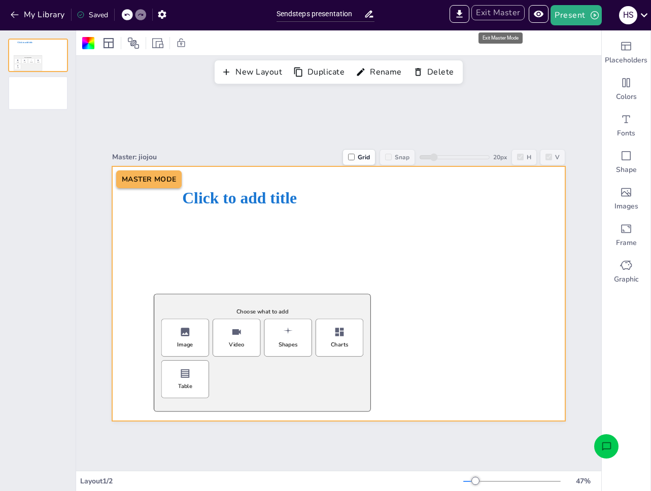
click at [499, 18] on button "Exit Master" at bounding box center [498, 12] width 53 height 15
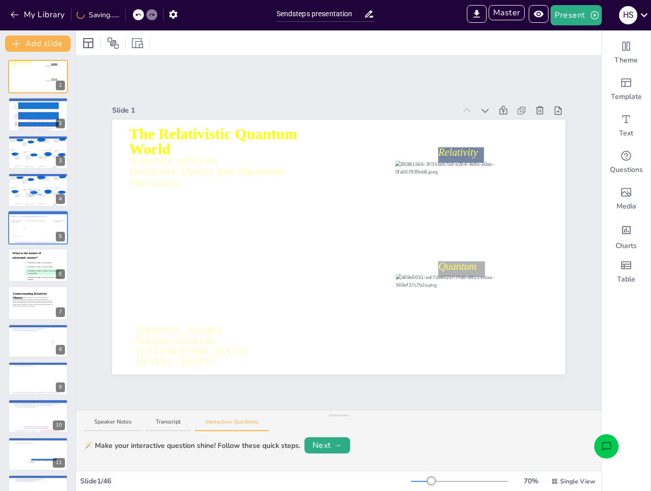
click at [609, 444] on icon "Open assistant chat" at bounding box center [606, 447] width 11 height 11
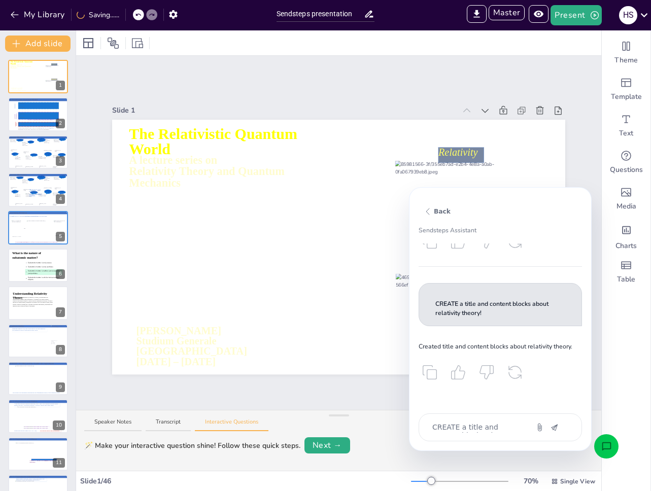
click at [482, 310] on p "CREATE a title and content blocks about relativity theory!" at bounding box center [500, 309] width 130 height 18
copy p "CREATE a title and content blocks about relativity theory!"
click at [465, 435] on div "CREATE a title and content blocks about relativity theory!" at bounding box center [500, 428] width 163 height 28
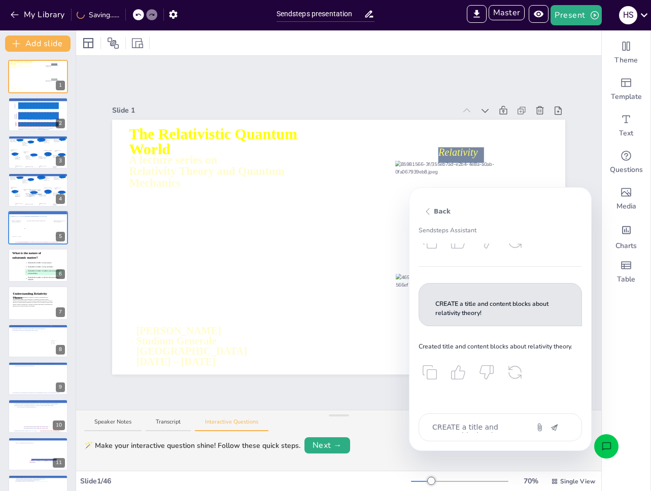
click at [470, 425] on textarea "CREATE a title and content blocks about relativity theory!" at bounding box center [473, 427] width 85 height 11
paste textarea
click at [29, 163] on div at bounding box center [28, 161] width 7 height 10
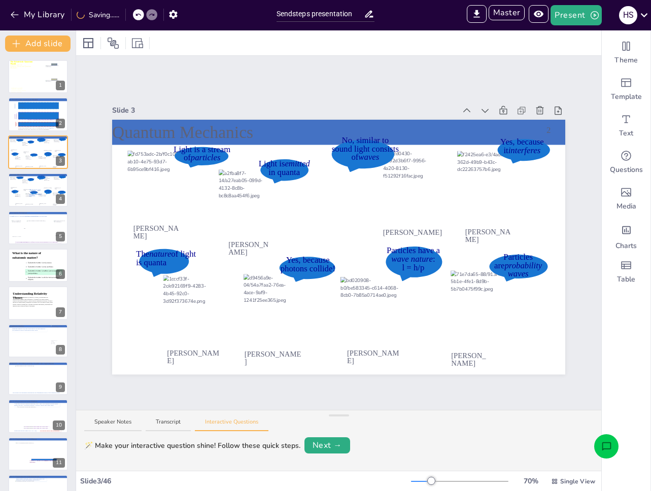
click at [610, 453] on button "Open assistant chat" at bounding box center [606, 446] width 24 height 24
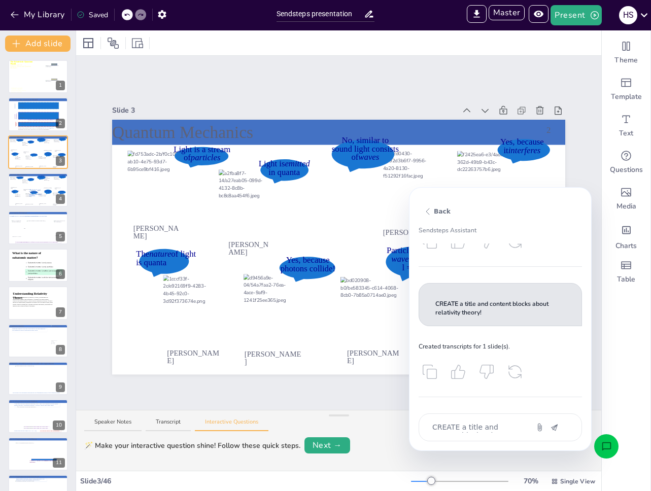
click at [487, 435] on div "CREATE a title and content blocks about relativity theory!" at bounding box center [500, 428] width 163 height 28
click at [486, 432] on textarea "CREATE a title and content blocks about relativity theory!" at bounding box center [473, 427] width 85 height 11
paste textarea
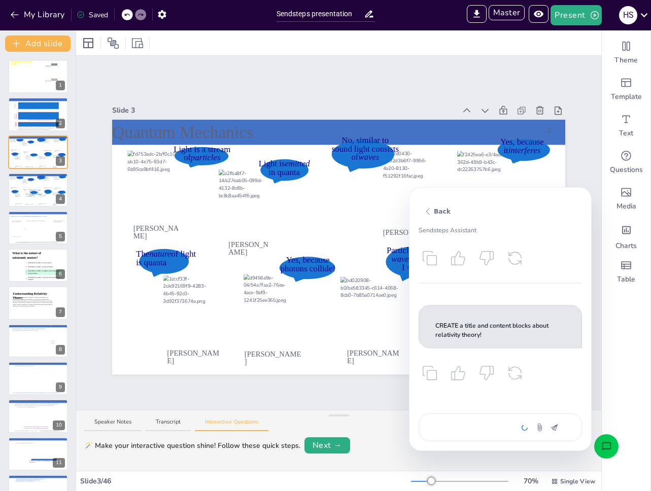
scroll to position [368, 0]
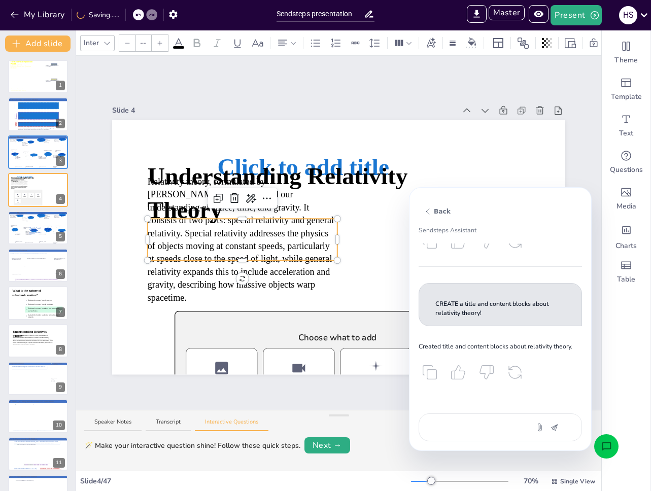
click at [613, 446] on button "Open assistant chat" at bounding box center [606, 446] width 24 height 24
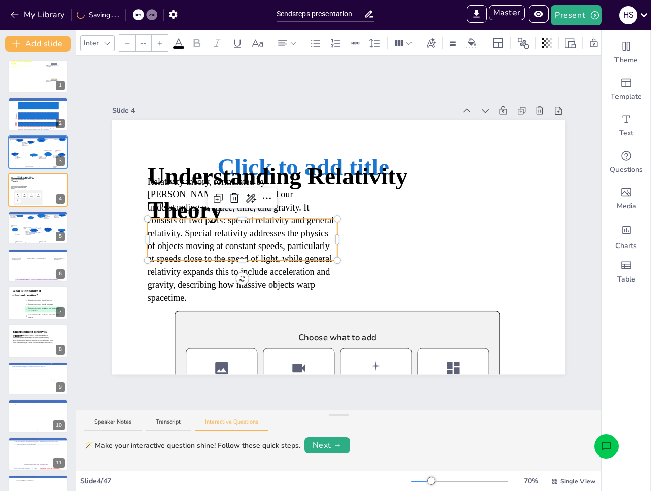
click at [475, 237] on div at bounding box center [452, 311] width 680 height 382
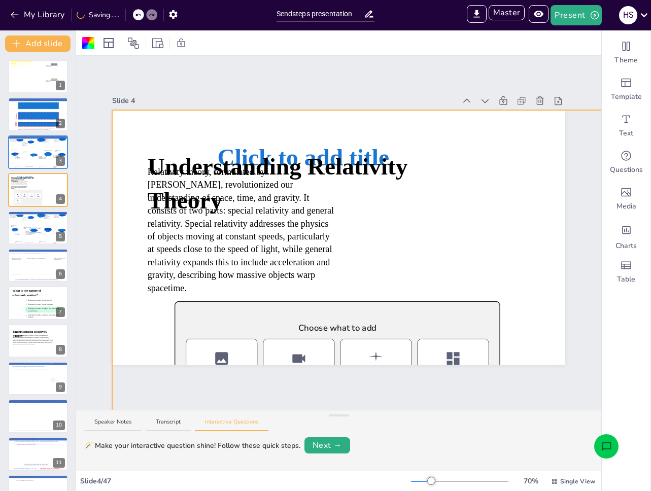
scroll to position [11, 0]
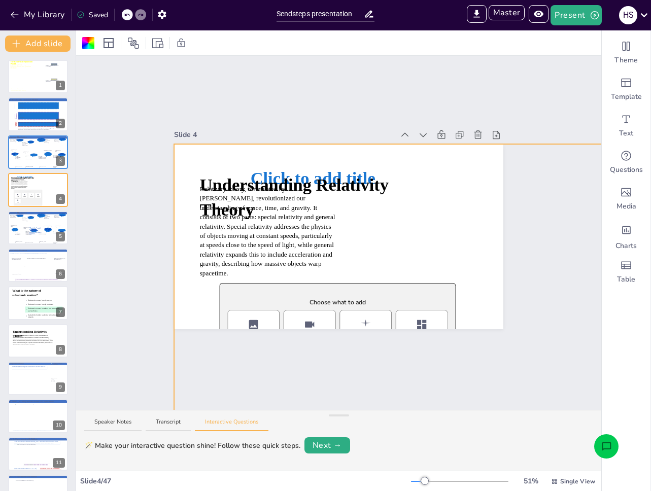
click at [422, 247] on div at bounding box center [421, 283] width 494 height 278
click at [273, 184] on span "Understanding Relativity Theory" at bounding box center [294, 197] width 189 height 44
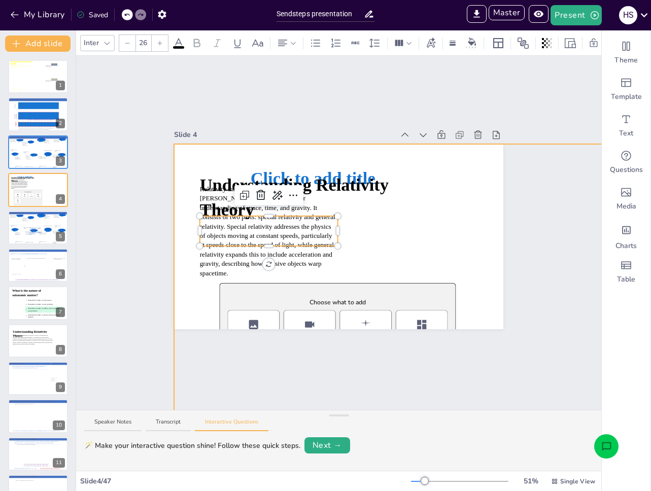
scroll to position [0, 0]
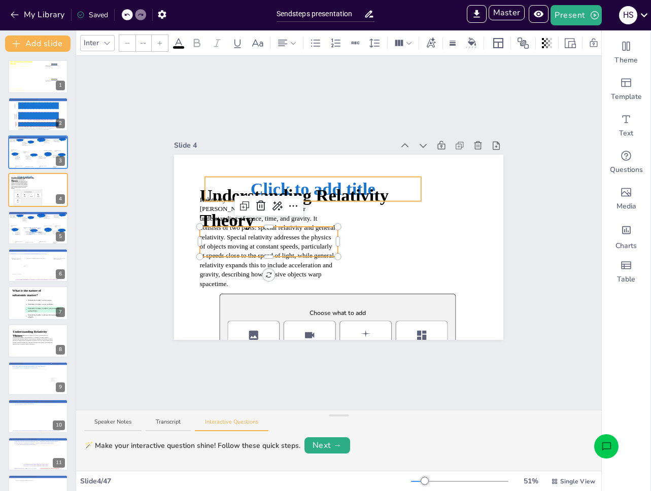
click at [352, 179] on span "Click to add title" at bounding box center [313, 189] width 125 height 20
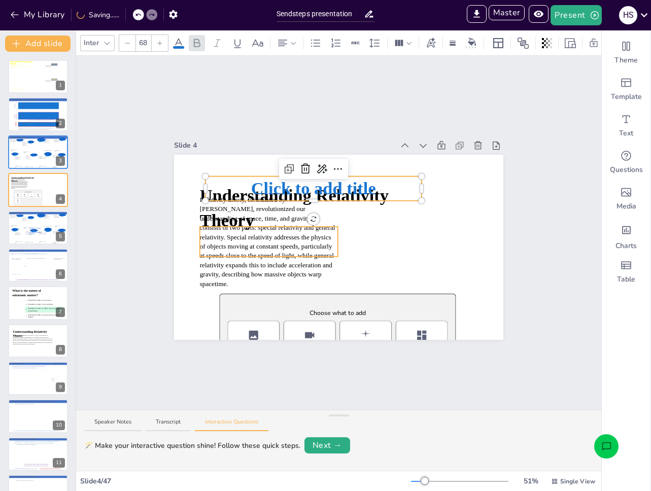
click at [212, 208] on span "Relativity theory, formulated by [PERSON_NAME], revolutionized our understandin…" at bounding box center [268, 242] width 136 height 92
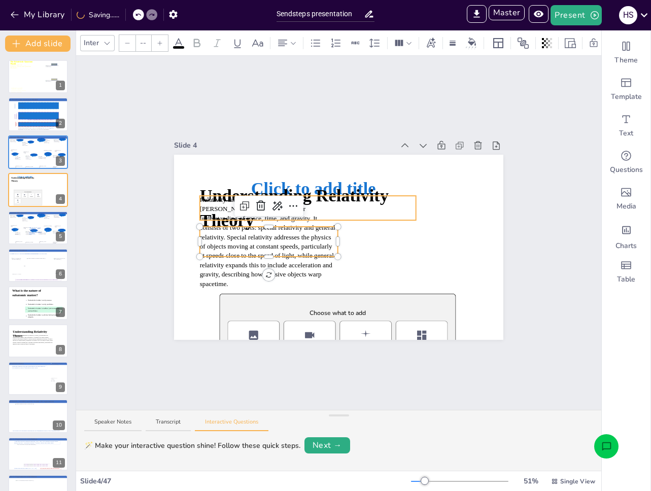
click at [210, 189] on span "Understanding Relativity Theory" at bounding box center [294, 208] width 189 height 44
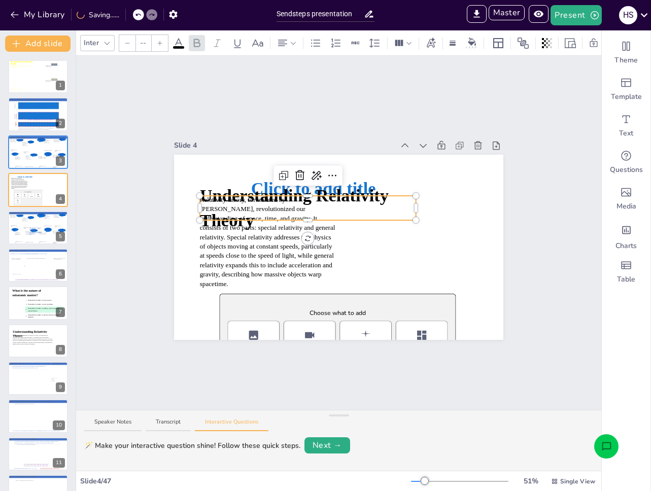
click at [126, 42] on div at bounding box center [127, 43] width 16 height 16
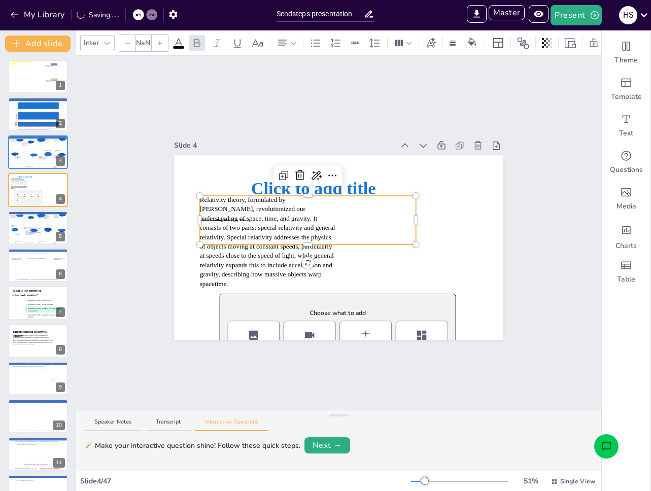
click at [148, 38] on input "NaN" at bounding box center [143, 43] width 14 height 16
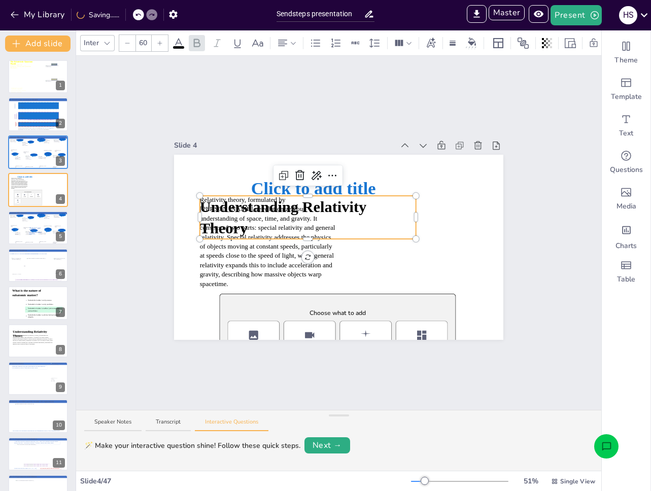
click at [147, 39] on input "60" at bounding box center [143, 43] width 14 height 16
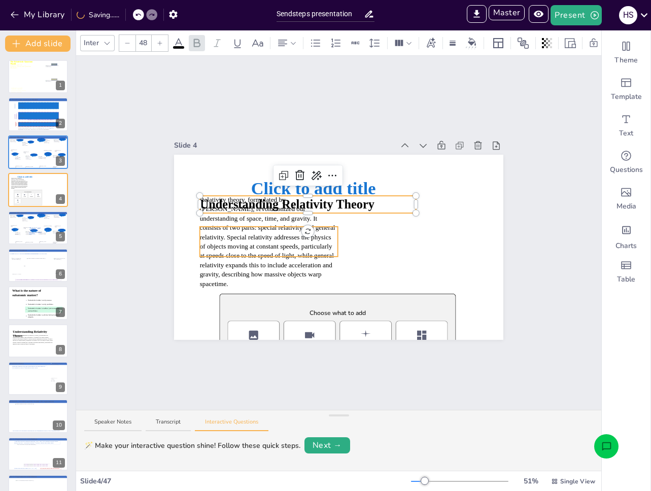
click at [242, 242] on p "Relativity theory, formulated by [PERSON_NAME], revolutionized our understandin…" at bounding box center [269, 241] width 138 height 93
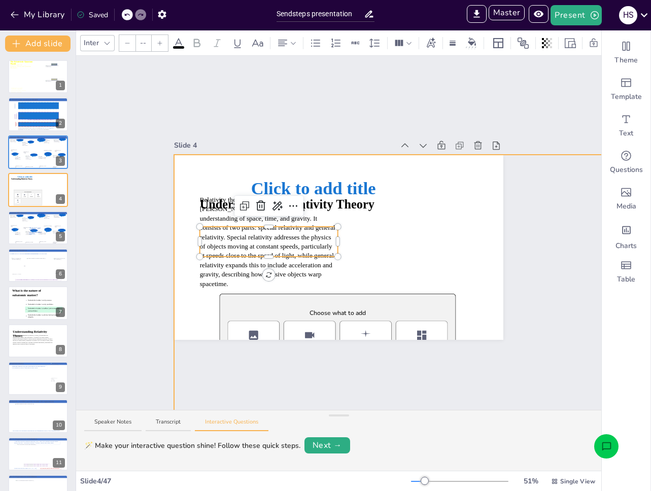
click at [378, 236] on div at bounding box center [421, 294] width 494 height 278
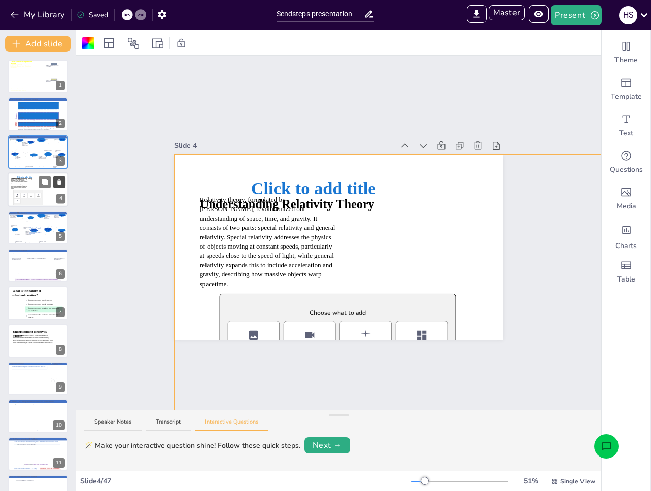
click at [62, 182] on icon at bounding box center [59, 182] width 7 height 7
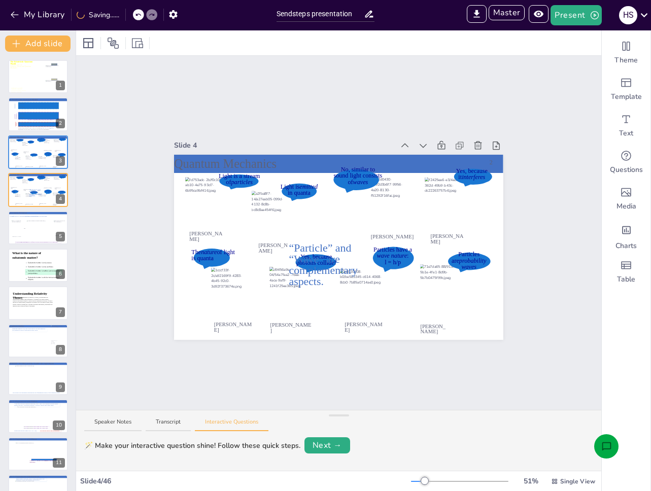
click at [608, 446] on icon "Open assistant chat" at bounding box center [606, 447] width 11 height 11
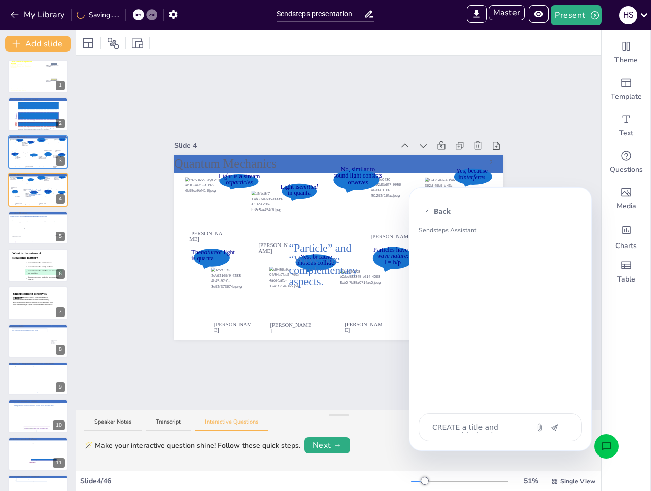
scroll to position [368, 0]
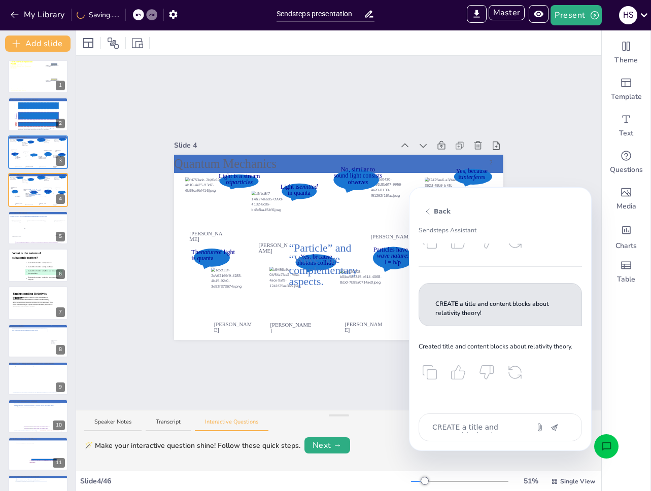
click at [472, 308] on p "CREATE a title and content blocks about relativity theory!" at bounding box center [500, 309] width 130 height 18
copy p "CREATE a title and content blocks about relativity theory!"
click at [456, 431] on textarea "CREATE a title and content blocks about relativity theory!" at bounding box center [473, 427] width 85 height 11
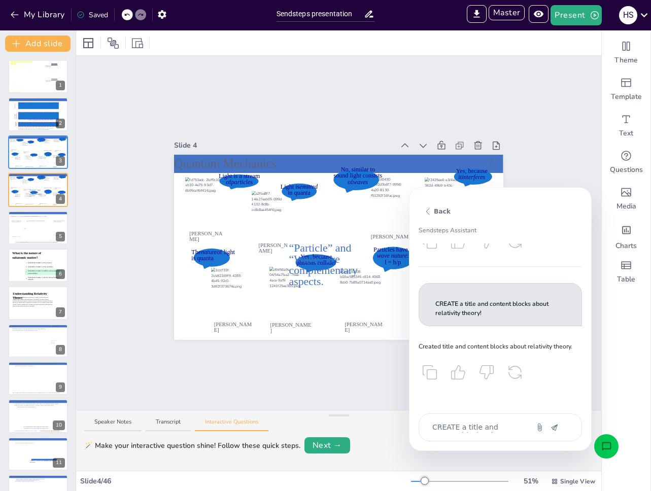
paste textarea
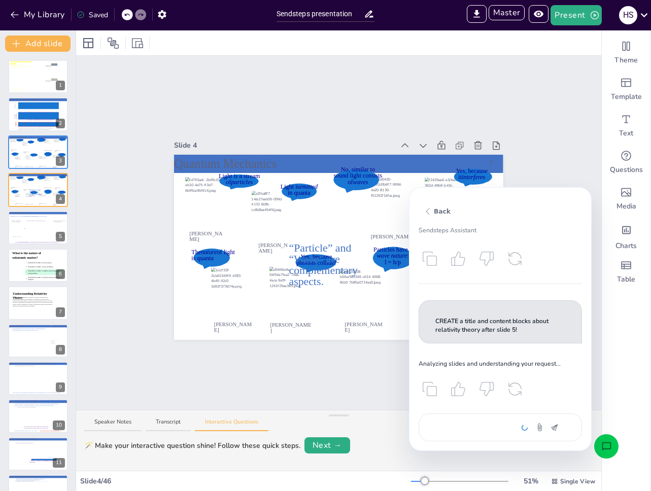
scroll to position [499, 0]
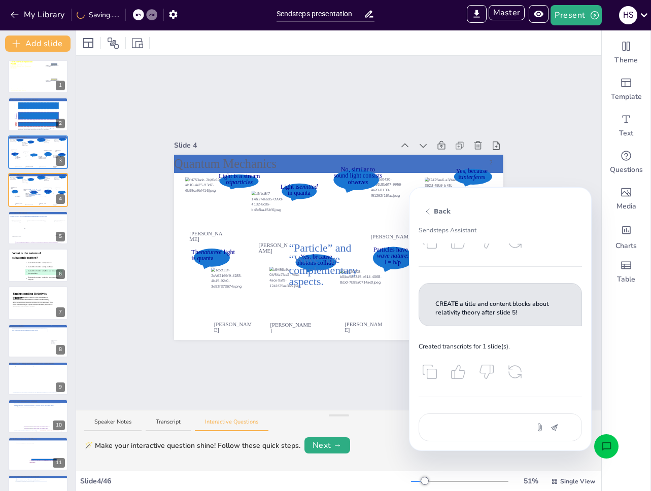
click at [488, 311] on p "CREATE a title and content blocks about relativity theory after slide 5!" at bounding box center [500, 309] width 130 height 18
copy p "CREATE a title and content blocks about relativity theory after slide 5!"
click at [479, 426] on textarea "CREATE a title and content blocks about relativity theory after slide 5!" at bounding box center [473, 427] width 85 height 11
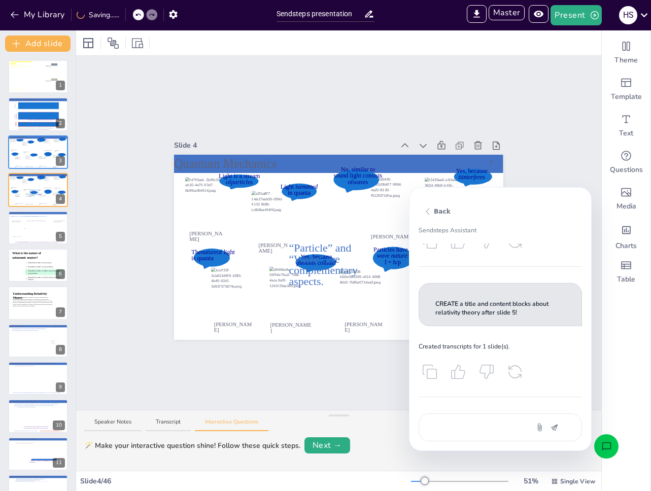
paste textarea "CREATE a title and content blocks about relativity theory after slide 5!"
click at [459, 394] on textarea "CREATE a title and content blocks about relativity theory after slide 5!" at bounding box center [473, 406] width 85 height 54
click at [461, 387] on textarea "CREATE a title and content blocks about relativity theory after slide 5!" at bounding box center [473, 406] width 85 height 54
click at [456, 416] on textarea "CREATE a title and content blocks about relativity theory after slide 5!" at bounding box center [473, 406] width 85 height 54
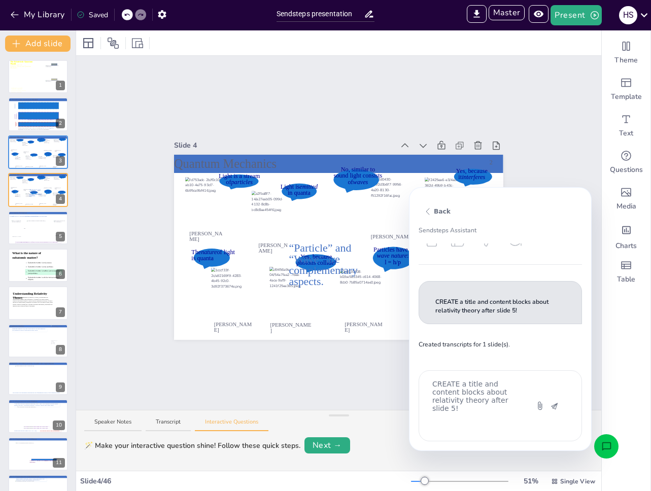
click at [461, 413] on textarea "CREATE a title and content blocks about relativity theory after slide 5!" at bounding box center [473, 406] width 85 height 54
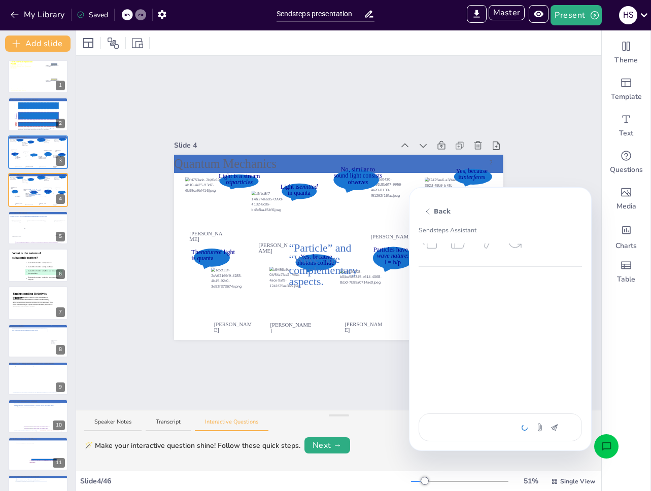
scroll to position [630, 0]
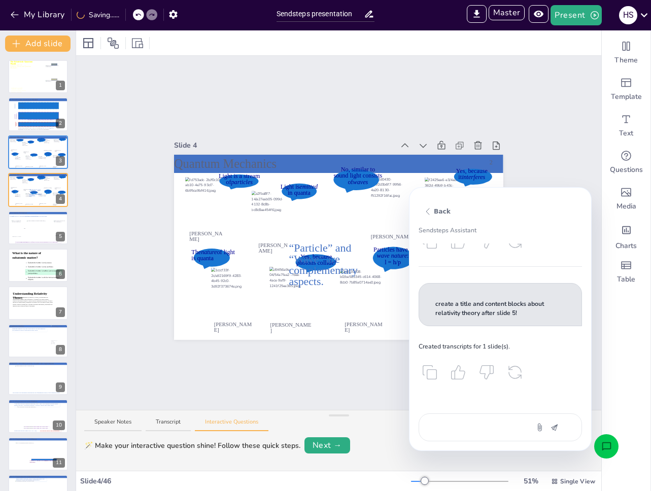
click at [490, 428] on textarea "create a title and content blocks about relativity theory after slide 5!" at bounding box center [473, 427] width 85 height 11
paste textarea "CREATE a title and content blocks about relativity theory after slide 5!"
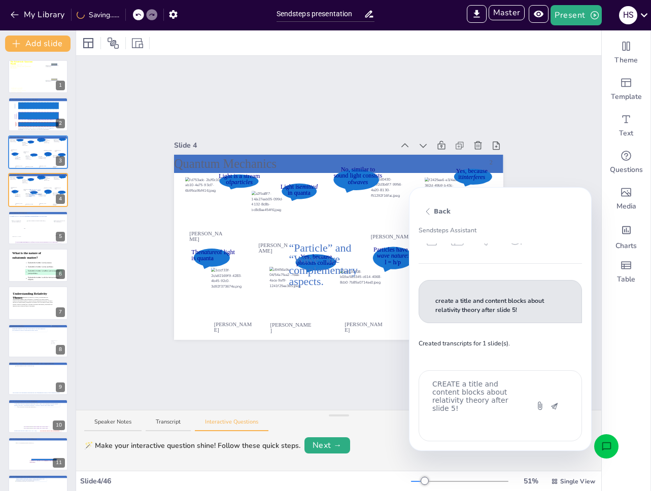
click at [479, 415] on textarea "CREATE a title and content blocks about relativity theory after slide 5!" at bounding box center [473, 406] width 85 height 54
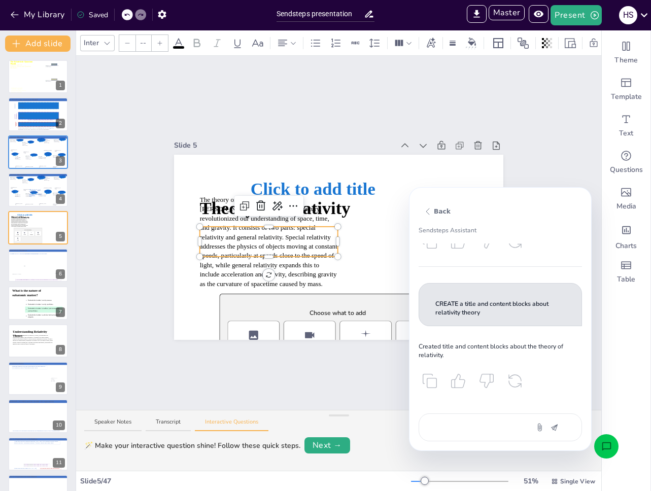
scroll to position [769, 0]
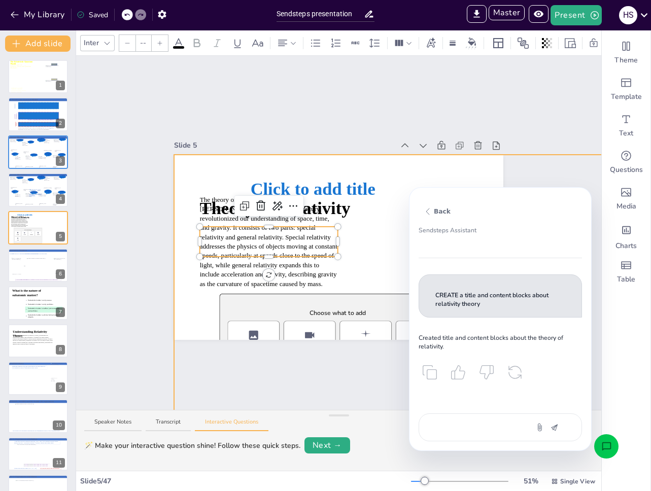
click at [378, 253] on div at bounding box center [421, 294] width 494 height 278
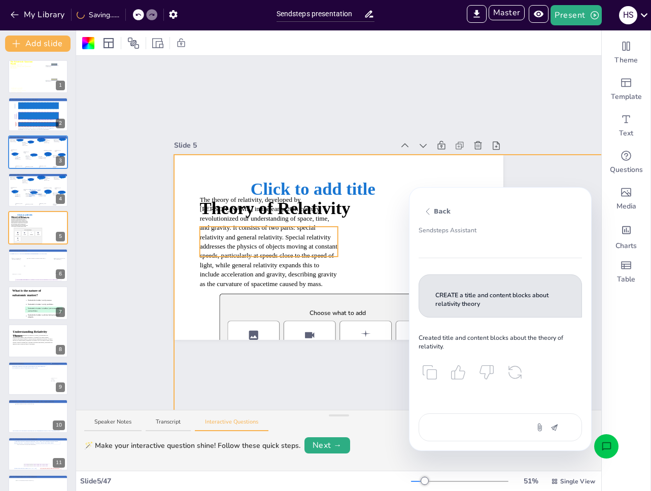
click at [231, 235] on span "The theory of relativity, developed by [PERSON_NAME] in the early 20th century,…" at bounding box center [269, 242] width 138 height 92
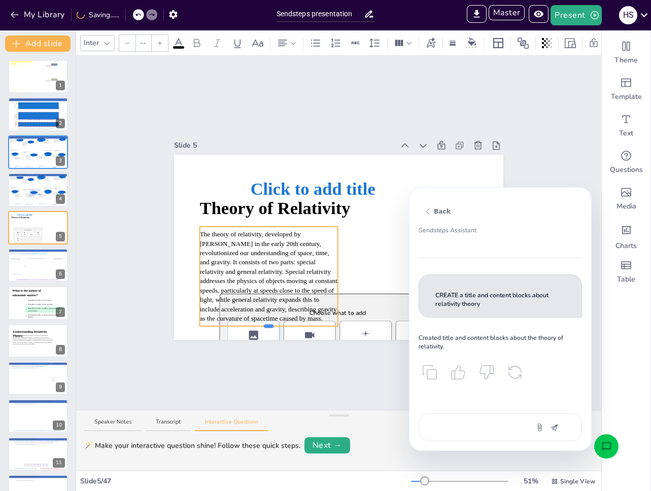
drag, startPoint x: 260, startPoint y: 254, endPoint x: 270, endPoint y: 323, distance: 70.2
click at [270, 323] on div "Click to add title Choose what to add Image Video Shapes Charts Table Theory of…" at bounding box center [338, 247] width 329 height 185
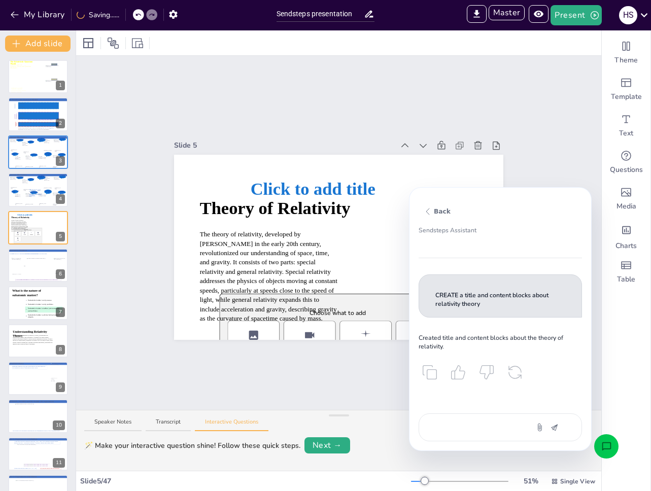
click at [324, 211] on span "Theory of Relativity" at bounding box center [275, 208] width 151 height 20
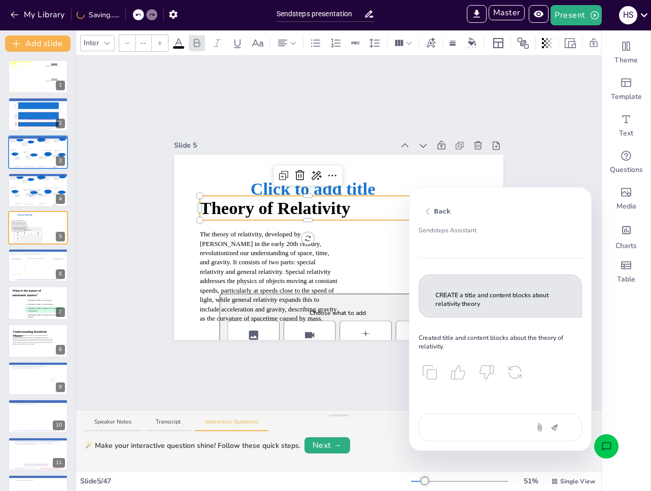
click at [147, 40] on input "--" at bounding box center [143, 43] width 14 height 16
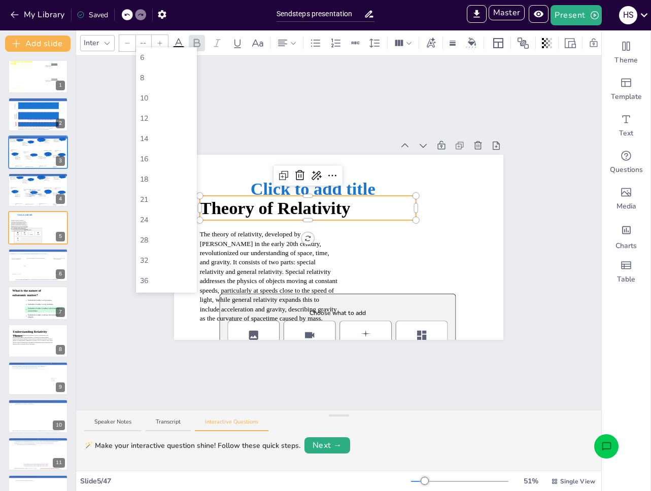
click at [145, 36] on input "--" at bounding box center [143, 43] width 14 height 16
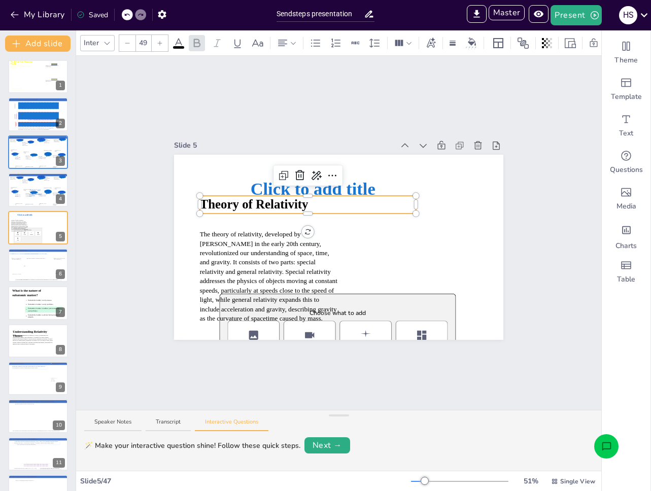
click at [220, 93] on div "Slide 1 A lecture series on Relativity Theory and Quantum Mechanics The Relativ…" at bounding box center [338, 233] width 525 height 354
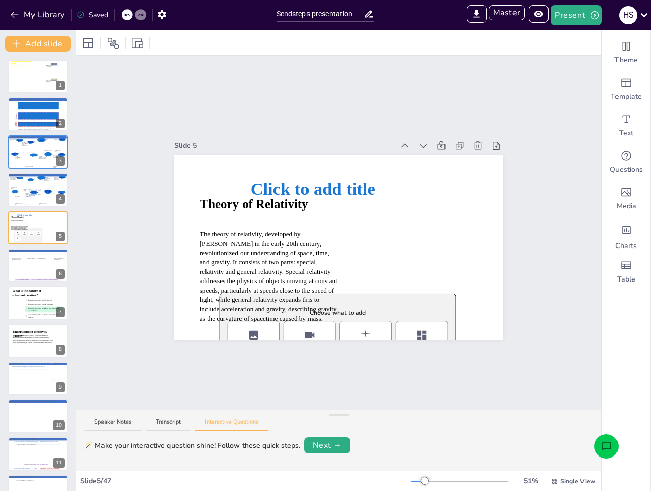
click at [617, 446] on button "Open assistant chat" at bounding box center [606, 446] width 24 height 24
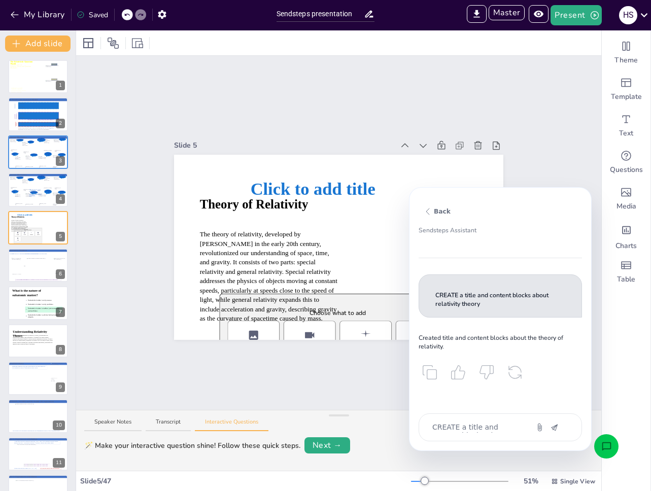
click at [487, 424] on textarea "CREATE a title and content blocks about relativity theory" at bounding box center [473, 427] width 85 height 11
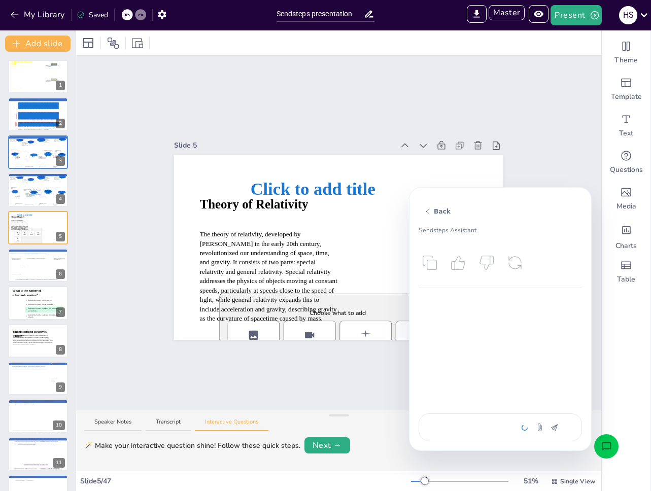
scroll to position [900, 0]
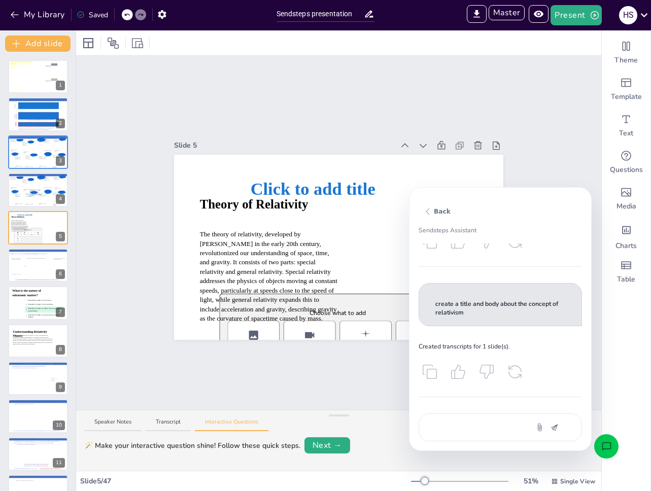
click at [459, 318] on div "create a title and body about the concept of relativism" at bounding box center [500, 304] width 163 height 43
click at [459, 316] on p "create a title and body about the concept of relativism" at bounding box center [500, 309] width 130 height 18
click at [459, 315] on p "create a title and body about the concept of relativism" at bounding box center [500, 309] width 130 height 18
copy p "create a title and body about the concept of relativism"
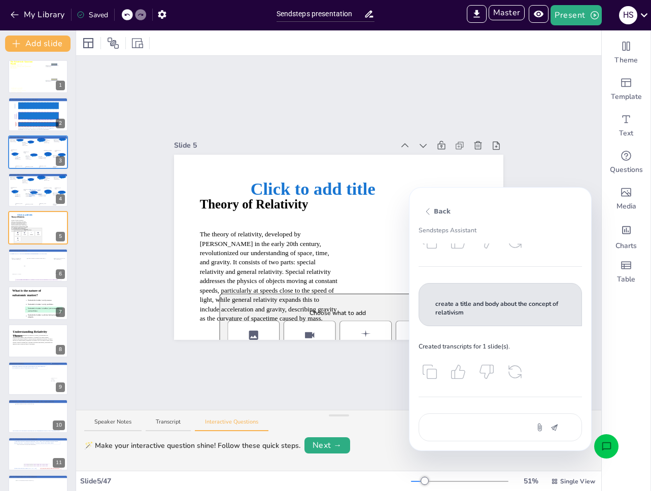
click at [471, 423] on textarea "create a title and body about the concept of relativism" at bounding box center [473, 427] width 85 height 11
paste textarea "create a title and body about the concept of relativism"
click at [467, 430] on textarea "create a title and body about the concept of relativism" at bounding box center [473, 427] width 85 height 11
paste textarea "create a title and body about the concept of relativism"
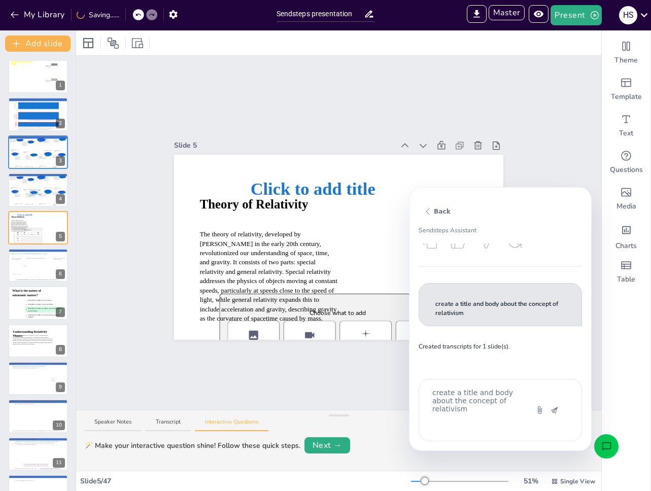
click at [479, 422] on textarea "create a title and body about the concept of relativism" at bounding box center [473, 410] width 85 height 45
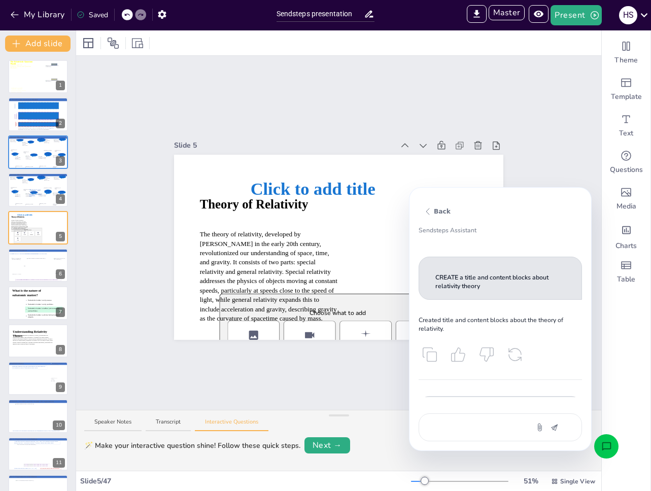
scroll to position [786, 0]
click at [494, 292] on div "CREATE a title and content blocks about relativity theory" at bounding box center [500, 279] width 163 height 43
click at [493, 281] on p "CREATE a title and content blocks about relativity theory" at bounding box center [500, 284] width 130 height 18
click at [494, 281] on p "CREATE a title and content blocks about relativity theory" at bounding box center [500, 284] width 130 height 18
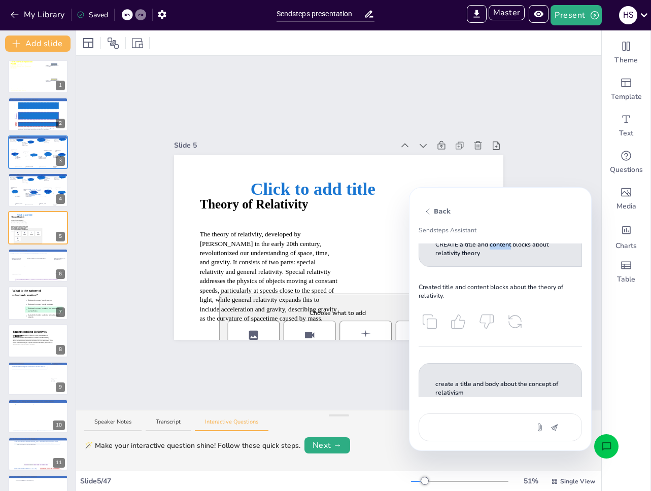
scroll to position [846, 0]
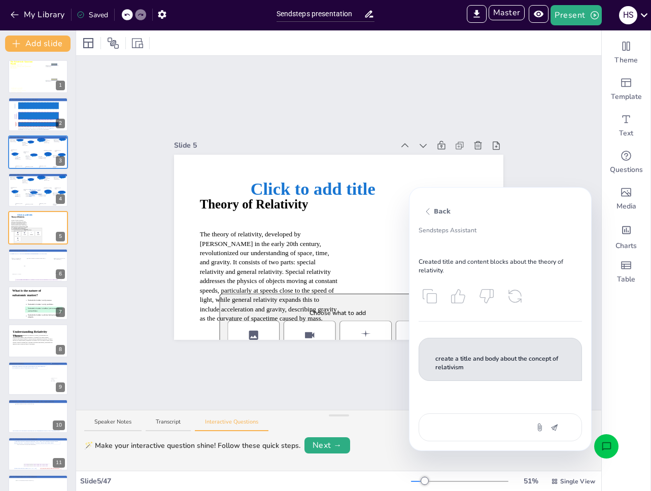
click at [484, 355] on p "create a title and body about the concept of relativism" at bounding box center [500, 364] width 130 height 18
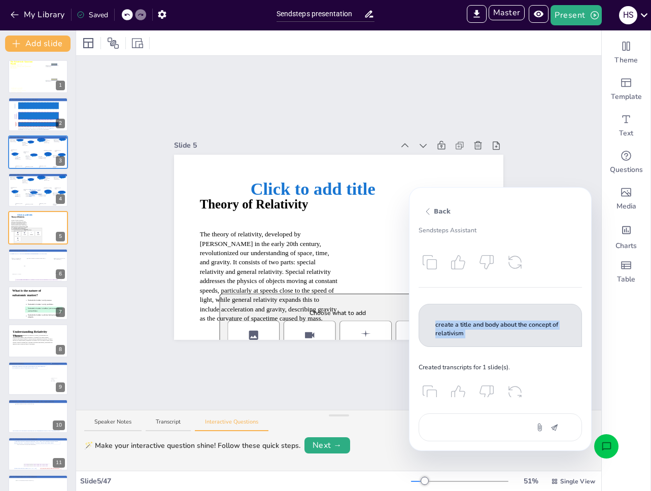
copy p "create a title and body about the concept of relativism"
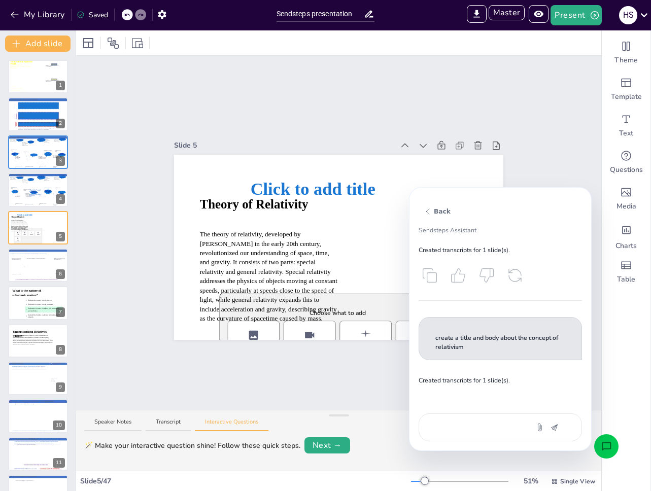
scroll to position [1023, 0]
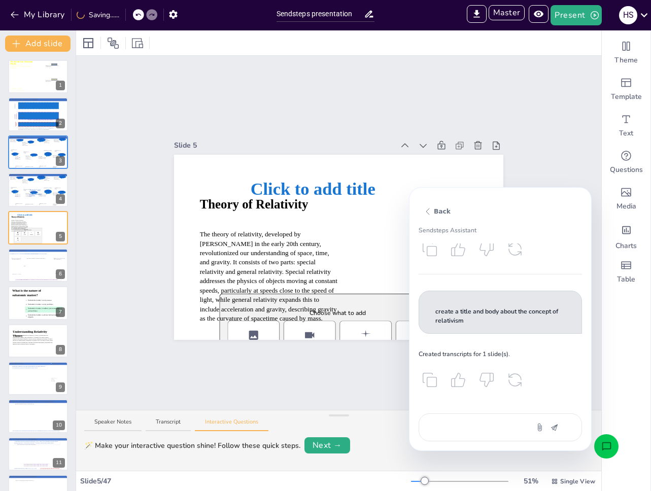
click at [476, 321] on p "create a title and body about the concept of relativism" at bounding box center [500, 317] width 130 height 18
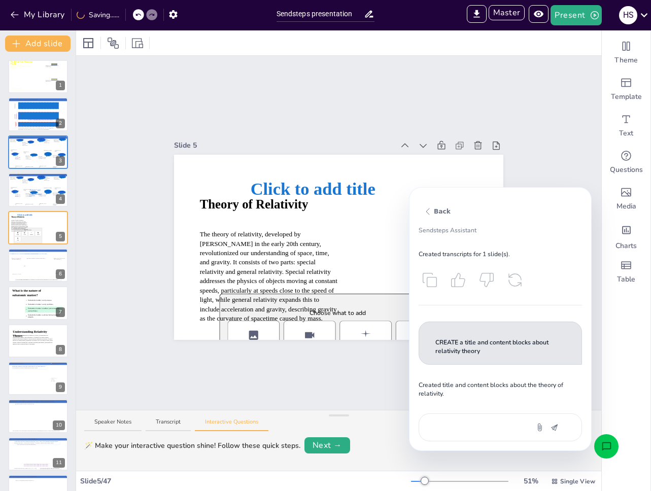
scroll to position [710, 0]
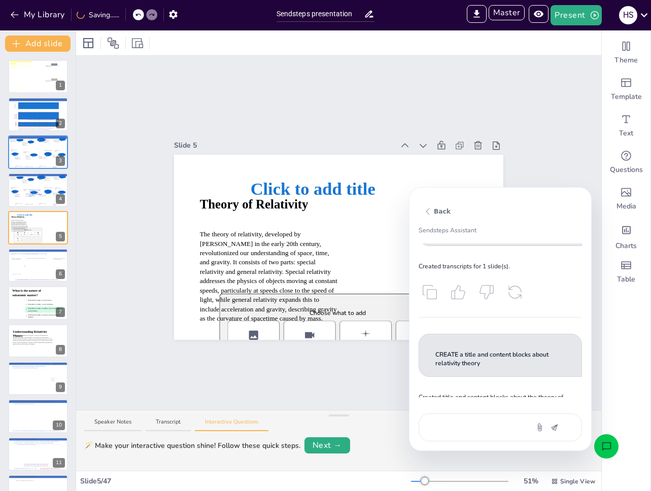
click at [475, 343] on div "CREATE a title and content blocks about relativity theory" at bounding box center [500, 355] width 163 height 43
click at [475, 348] on div "CREATE a title and content blocks about relativity theory" at bounding box center [500, 355] width 163 height 43
copy p "CREATE a title and content blocks about relativity theory"
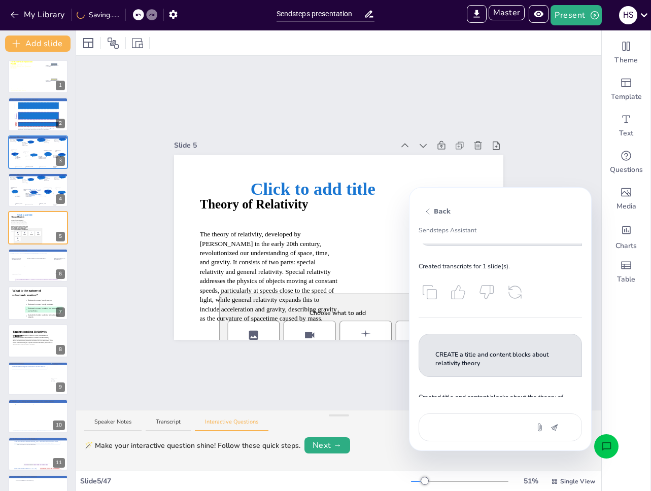
click at [491, 418] on div "create a new slide with a title and body about the concept of relativism" at bounding box center [500, 428] width 163 height 28
click at [490, 421] on div "create a new slide with a title and body about the concept of relativism" at bounding box center [500, 428] width 163 height 28
click at [491, 432] on textarea "create a new slide with a title and body about the concept of relativism" at bounding box center [473, 427] width 85 height 11
paste textarea "CREATE a title and content blocks about relativity theory"
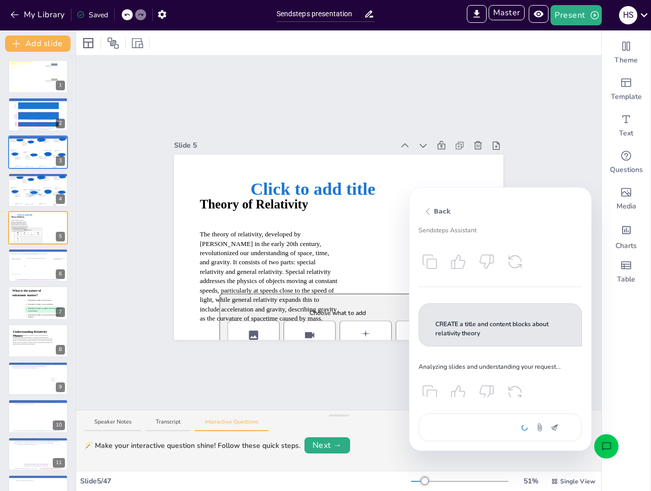
scroll to position [1292, 0]
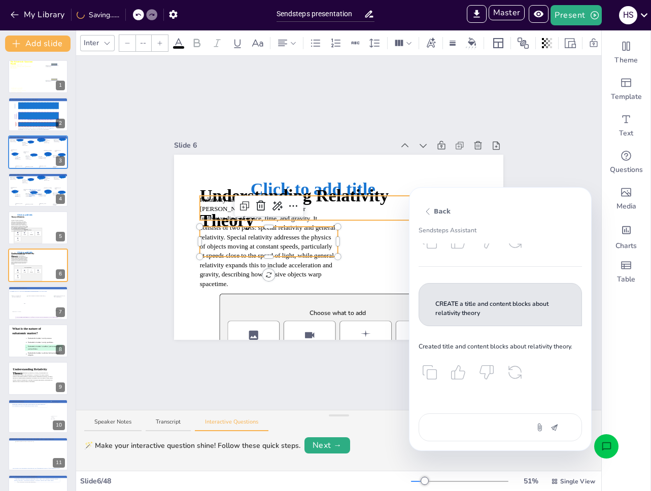
click at [213, 191] on span "Understanding Relativity Theory" at bounding box center [294, 208] width 189 height 44
